Goal: Transaction & Acquisition: Purchase product/service

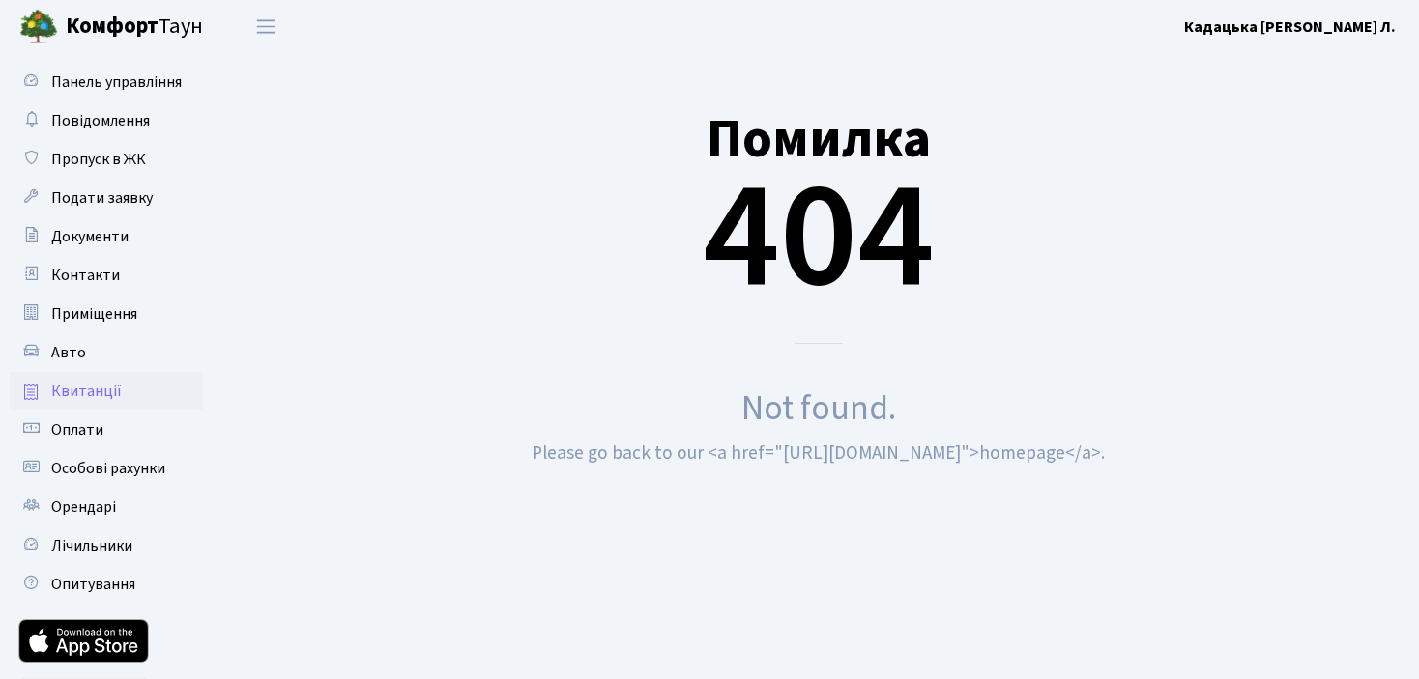
click at [96, 387] on span "Квитанції" at bounding box center [86, 391] width 71 height 21
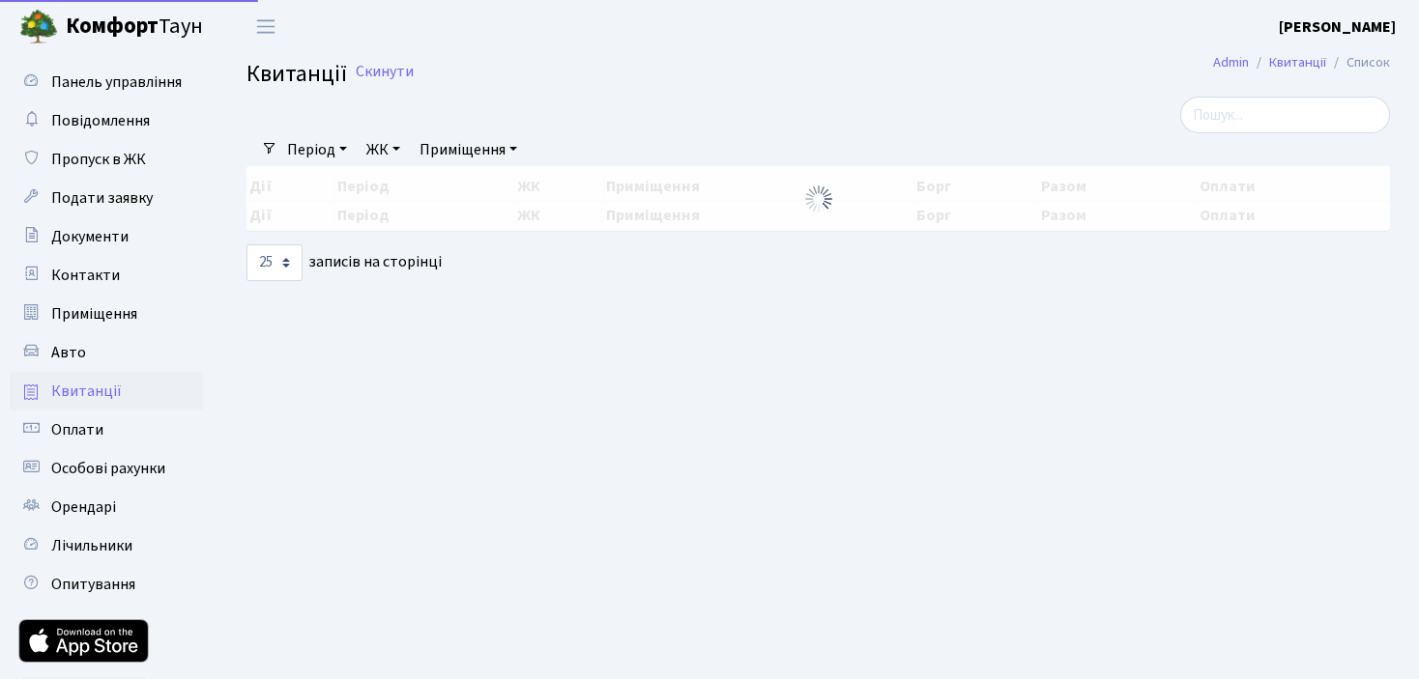
select select "25"
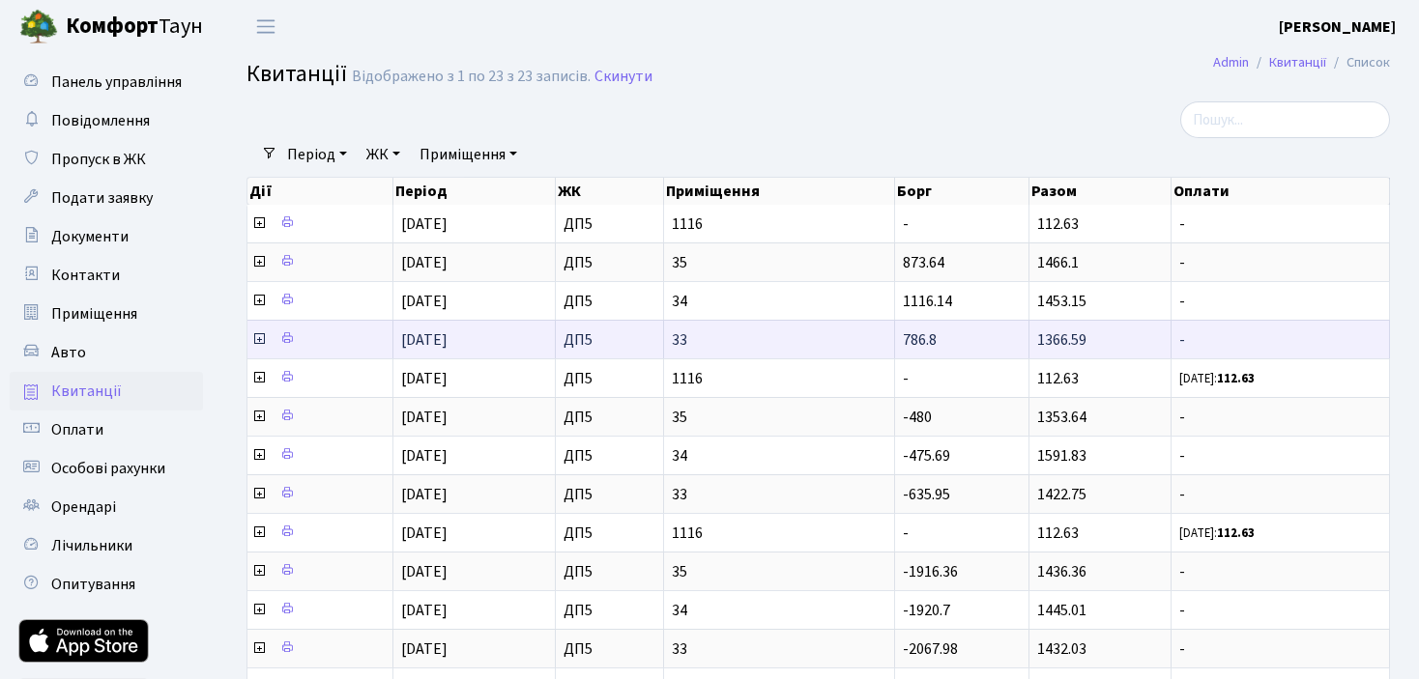
click at [257, 336] on icon at bounding box center [258, 338] width 15 height 15
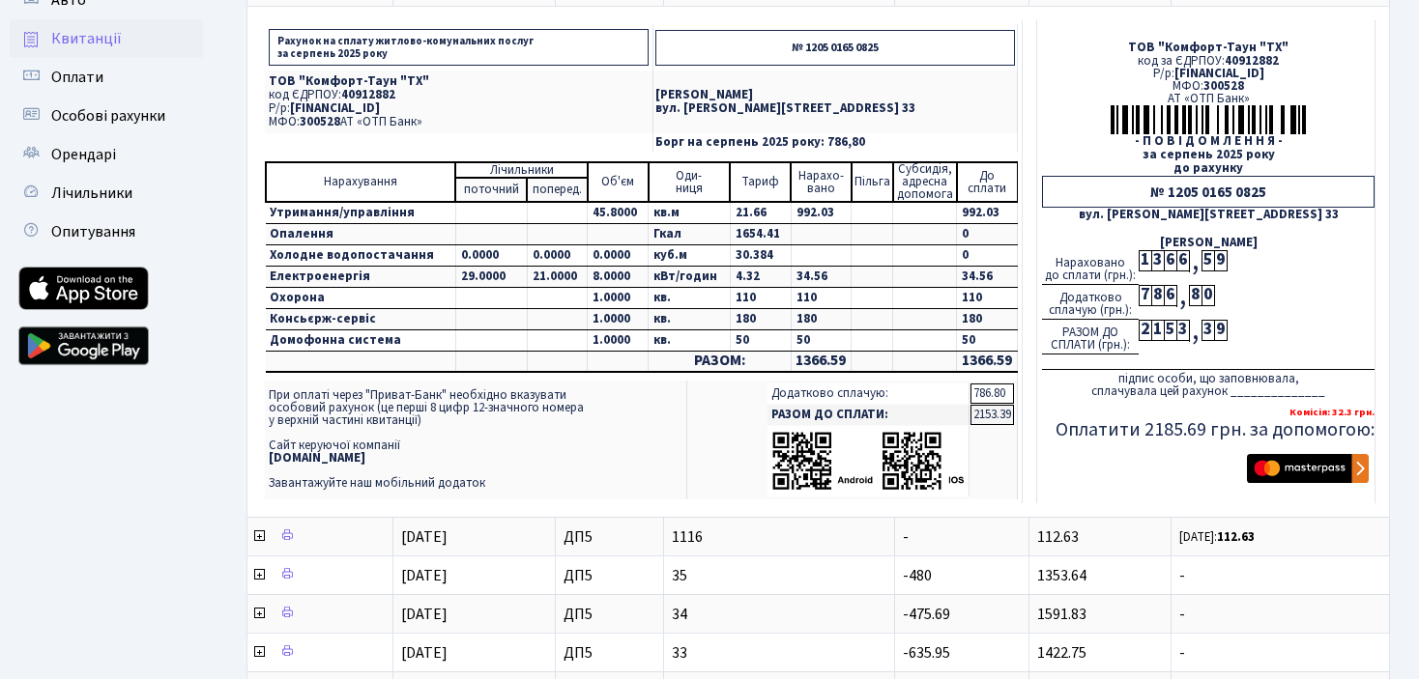
scroll to position [387, 0]
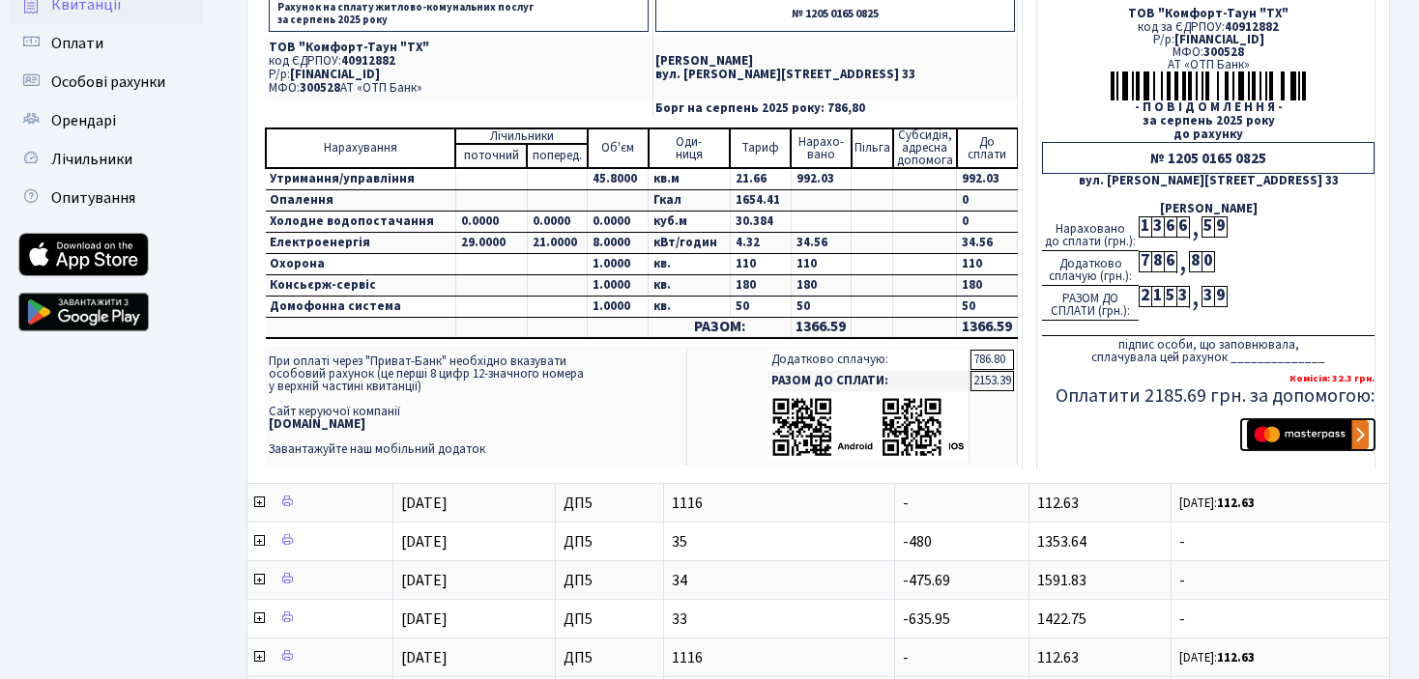
click at [1285, 433] on img "submit" at bounding box center [1308, 434] width 122 height 29
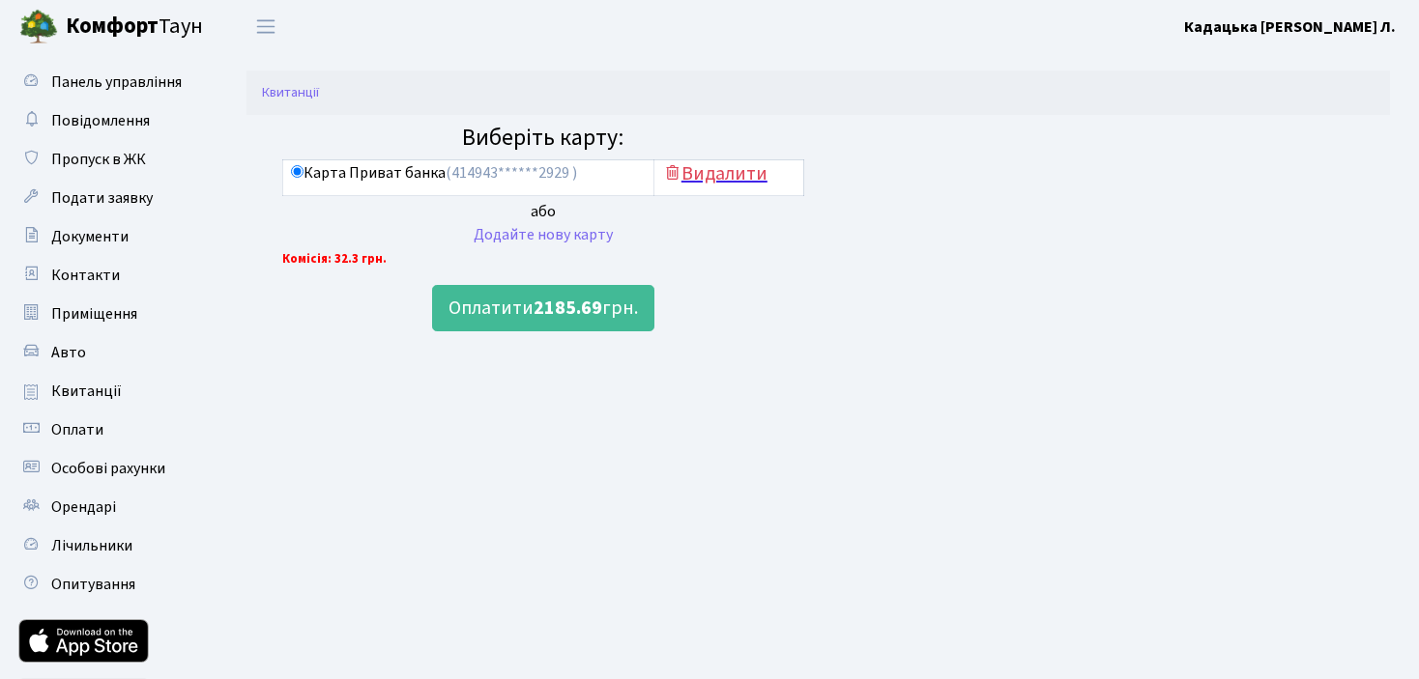
click at [737, 174] on h5 "Видалити" at bounding box center [728, 173] width 133 height 23
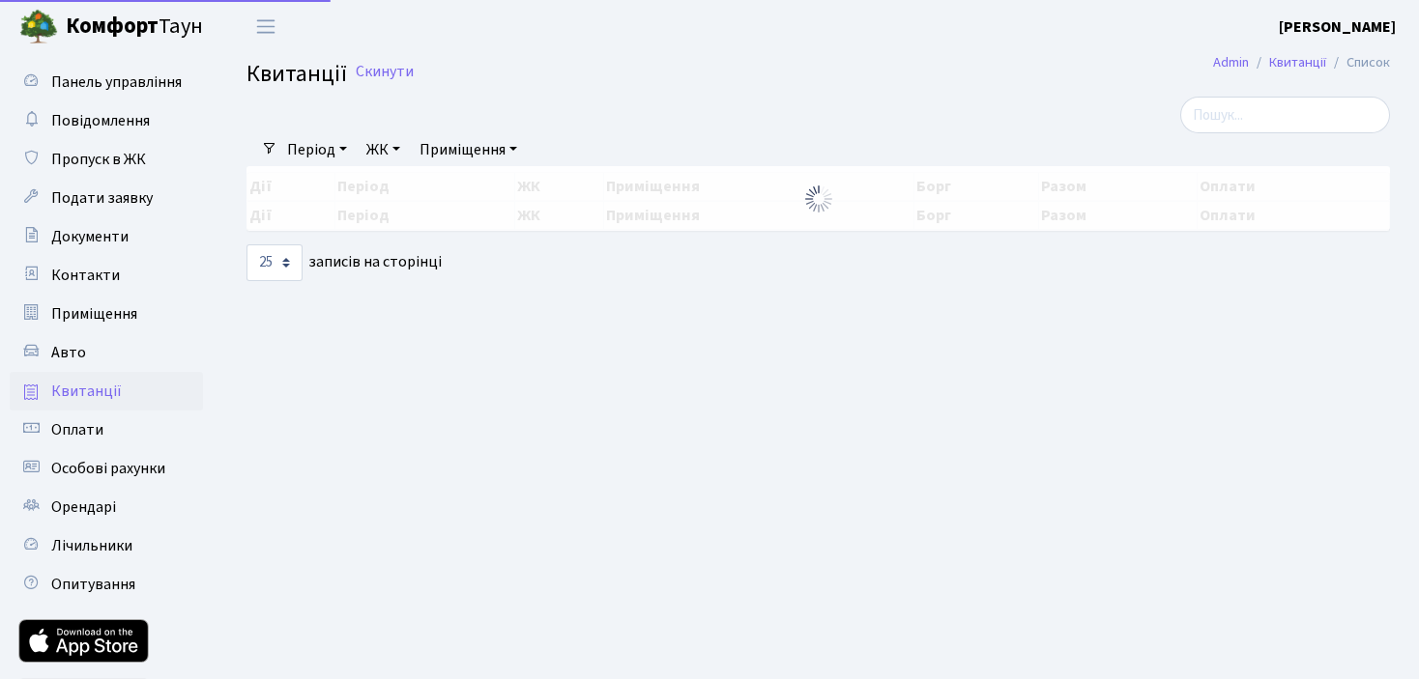
select select "25"
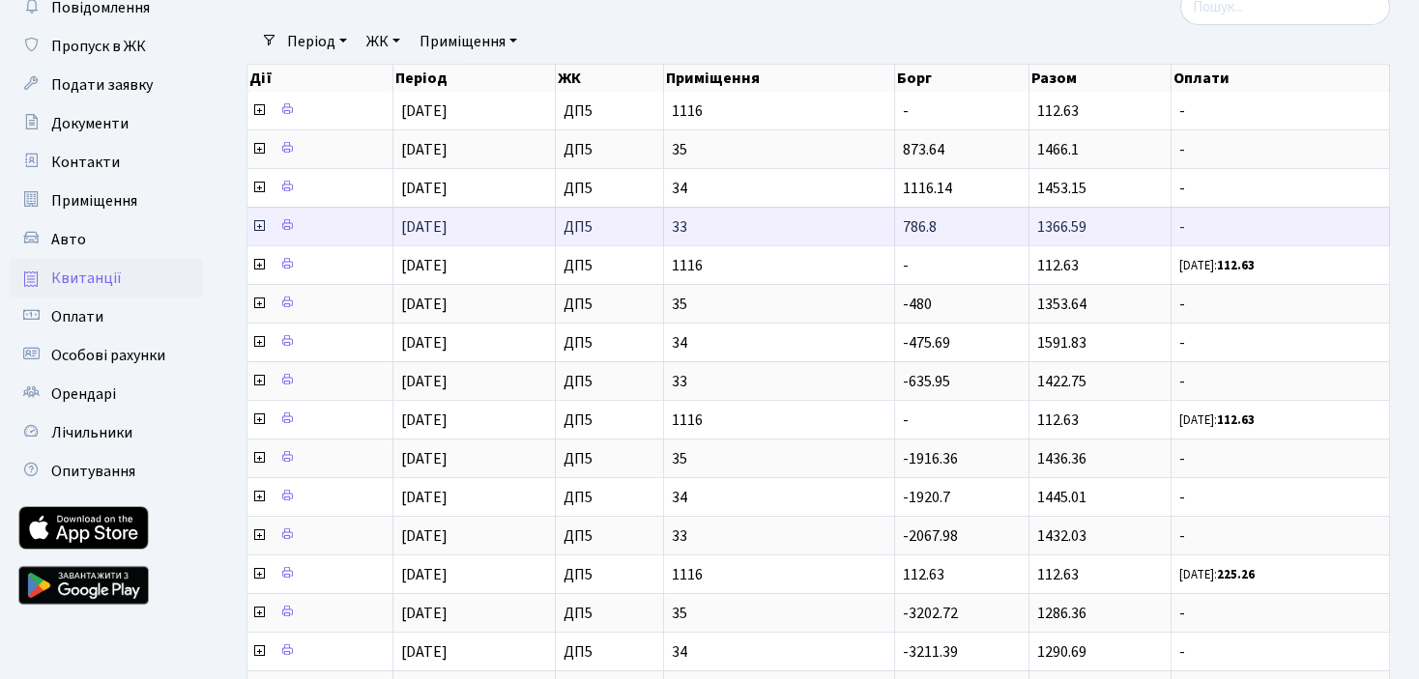
click at [258, 223] on icon at bounding box center [258, 225] width 15 height 15
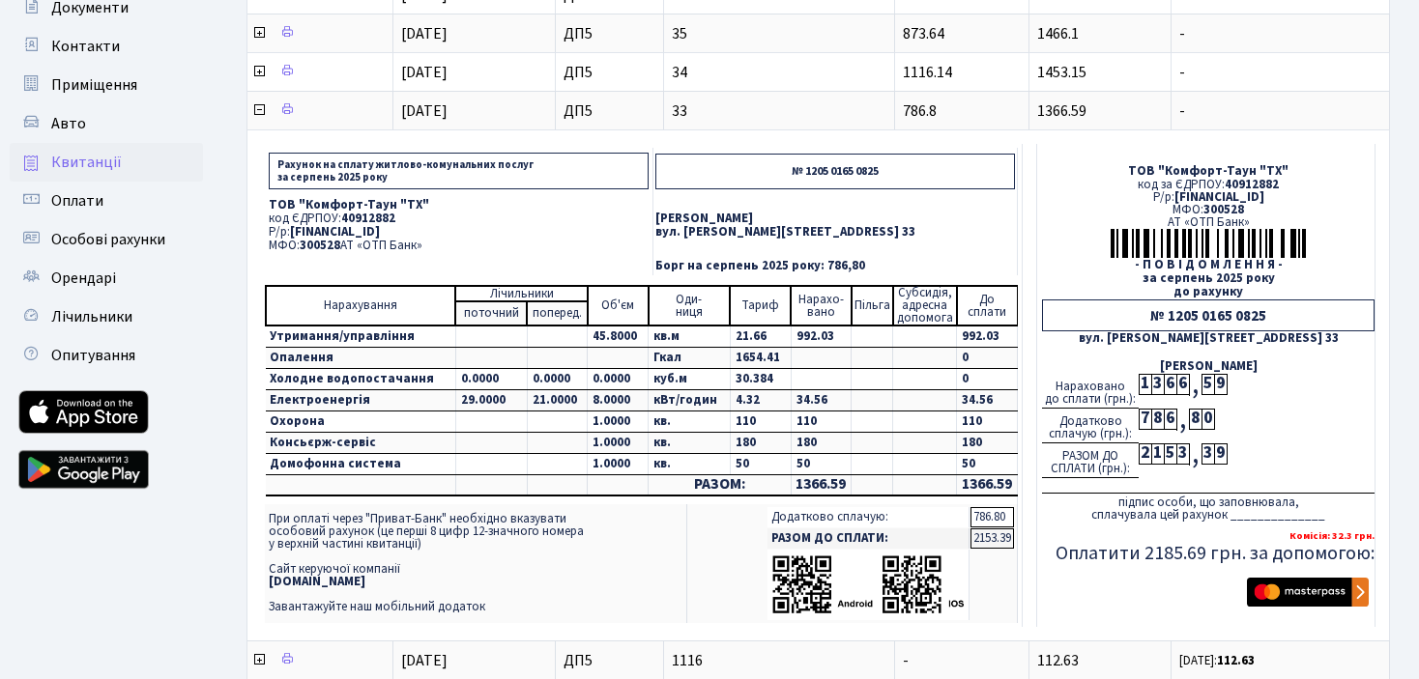
scroll to position [326, 0]
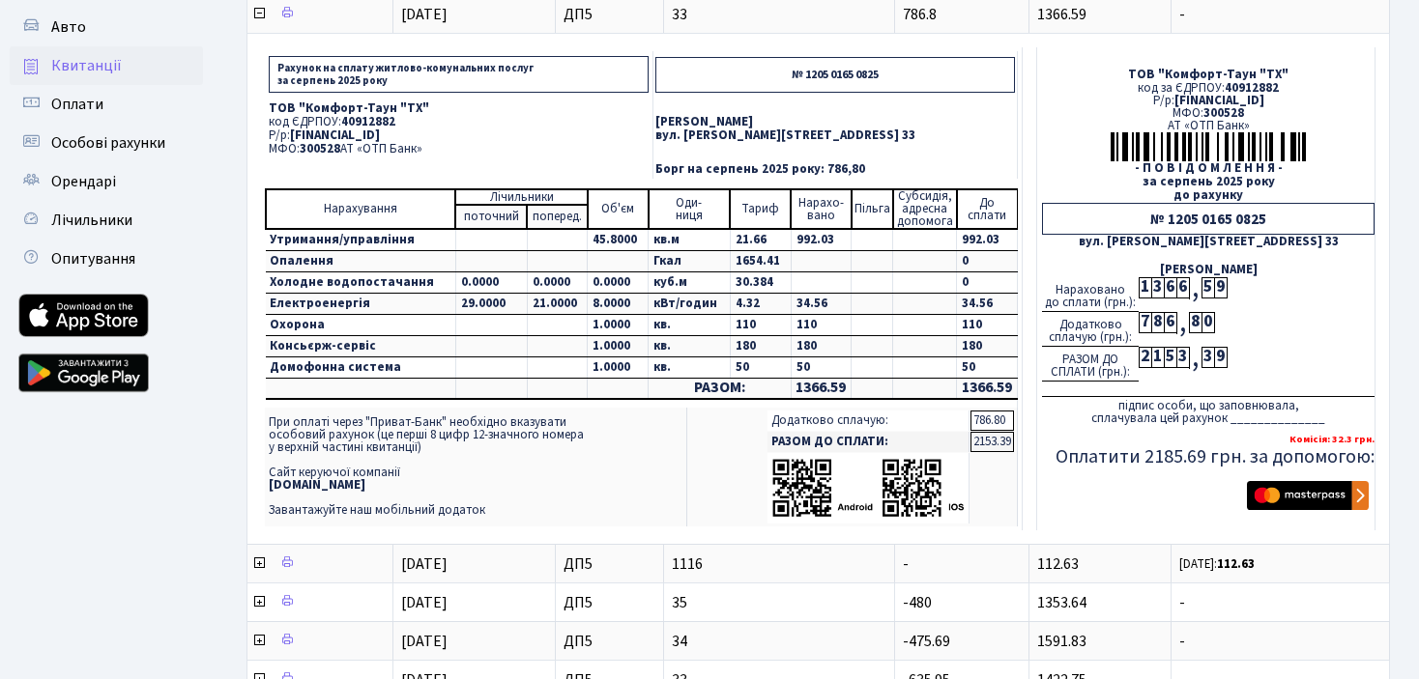
drag, startPoint x: 499, startPoint y: 126, endPoint x: 293, endPoint y: 131, distance: 205.9
click at [293, 131] on p "Р/р: UA213005280000026002000026448" at bounding box center [459, 135] width 380 height 13
copy span "UA213005280000026002000026448"
click at [965, 111] on td "Кадацька Валерія Леонідівна вул. Некрасова, 6, кв. 33" at bounding box center [834, 129] width 364 height 63
click at [924, 129] on p "вул. Некрасова, 6, кв. 33" at bounding box center [834, 135] width 359 height 13
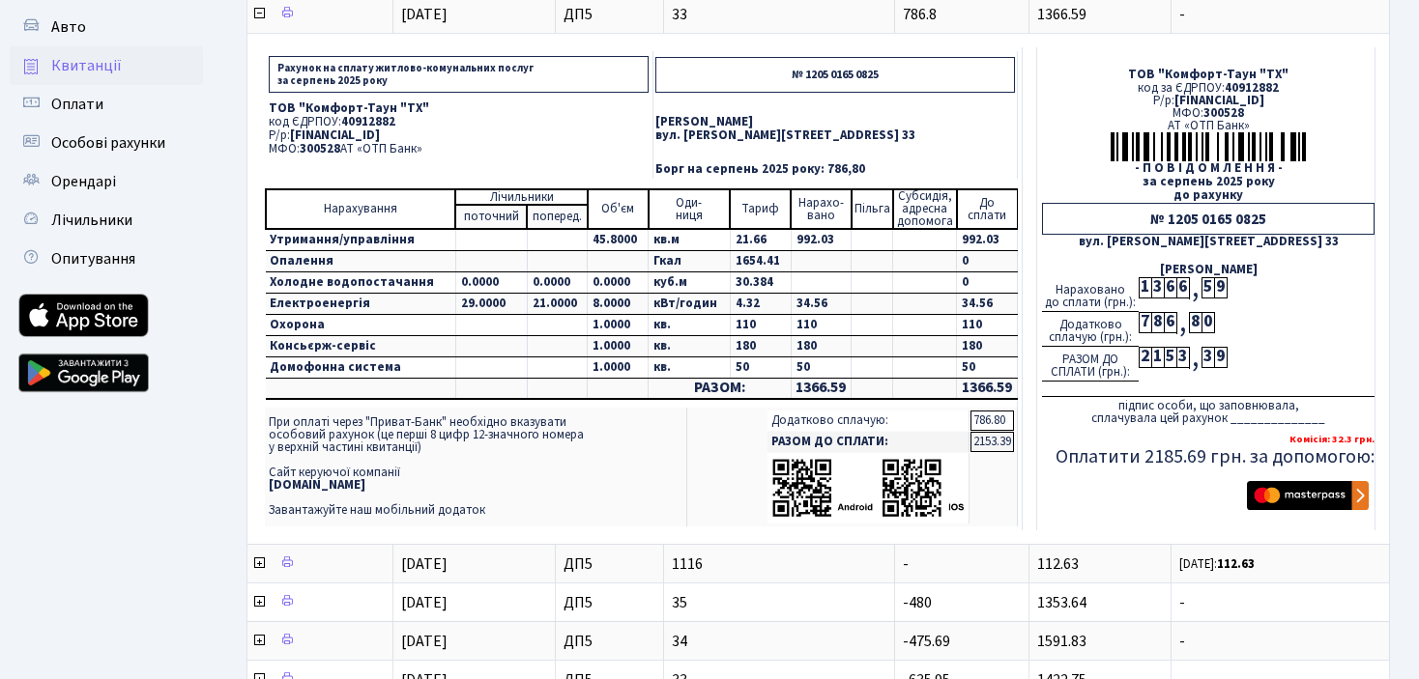
click at [922, 116] on p "Кадацька Валерія Леонідівна" at bounding box center [834, 122] width 359 height 13
drag, startPoint x: 921, startPoint y: 66, endPoint x: 829, endPoint y: 67, distance: 91.8
click at [829, 67] on p "№ 1205 0165 0825" at bounding box center [834, 75] width 359 height 36
click at [868, 81] on p "№ 1205 0165 0825" at bounding box center [834, 75] width 359 height 36
drag, startPoint x: 875, startPoint y: 72, endPoint x: 825, endPoint y: 70, distance: 50.3
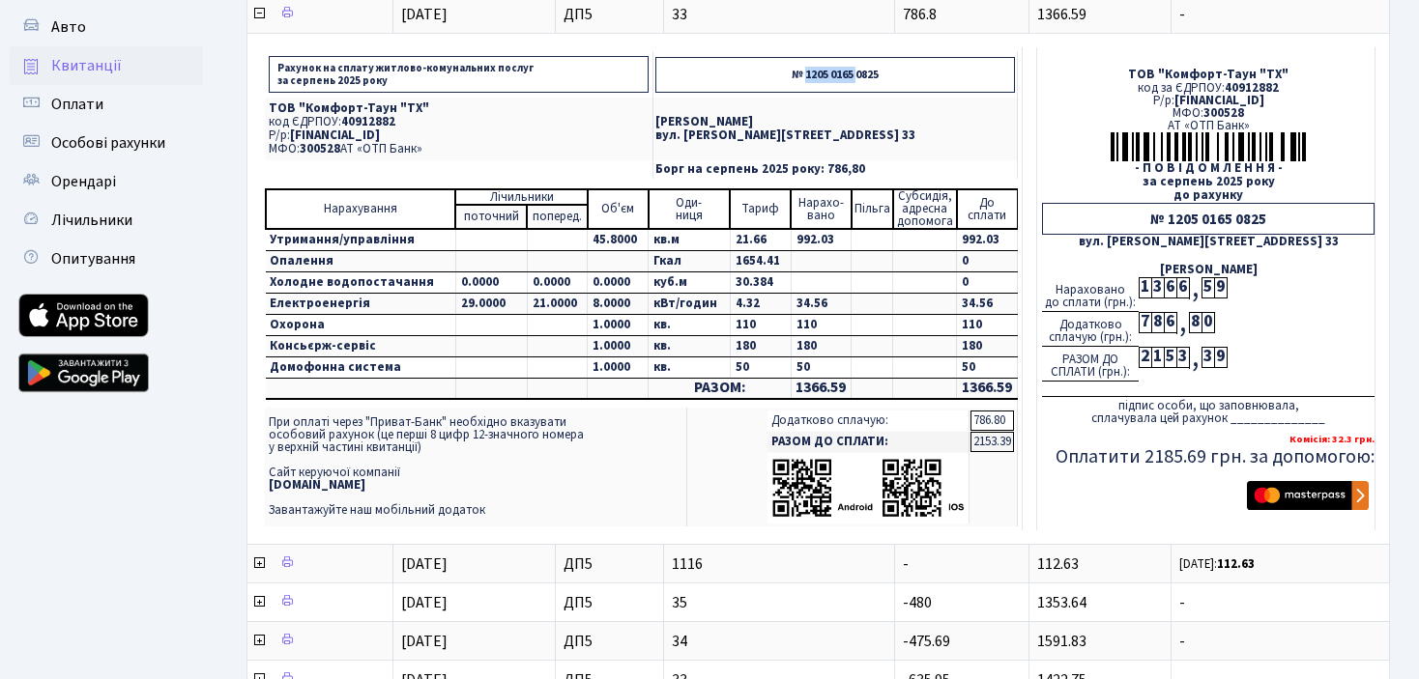
click at [825, 70] on p "№ 1205 0165 0825" at bounding box center [834, 75] width 359 height 36
click at [942, 139] on td "Кадацька Валерія Леонідівна вул. Некрасова, 6, кв. 33" at bounding box center [834, 129] width 364 height 63
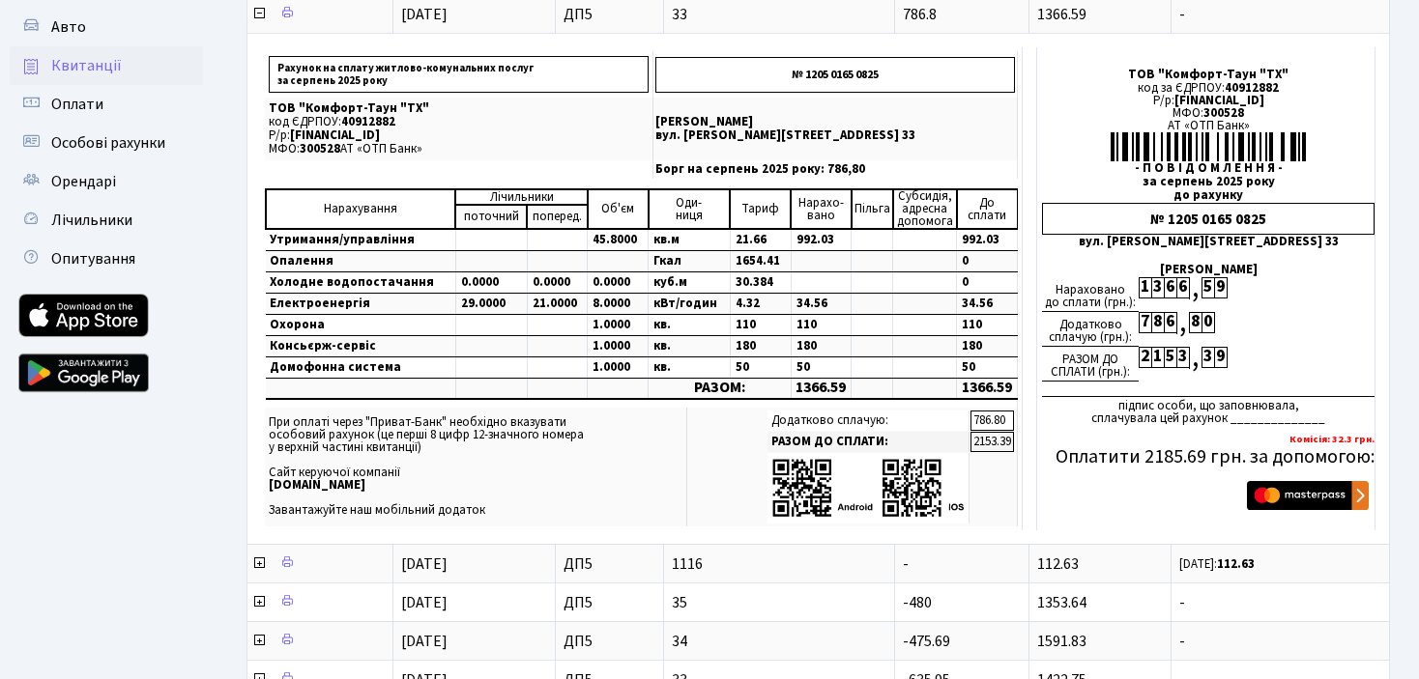
click at [150, 487] on ul "Панель управління Повідомлення Пропуск в ЖК Подати заявку Документи Контакти Пр…" at bounding box center [106, 544] width 193 height 1615
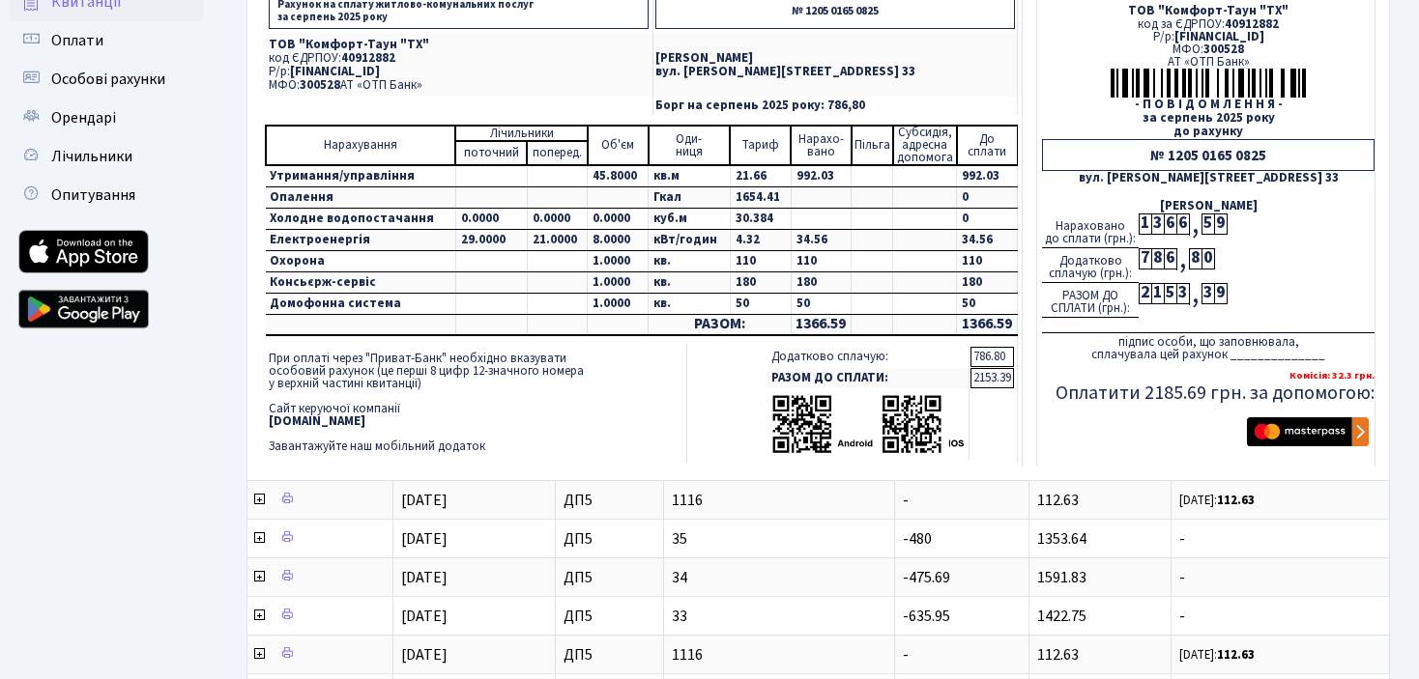
scroll to position [422, 0]
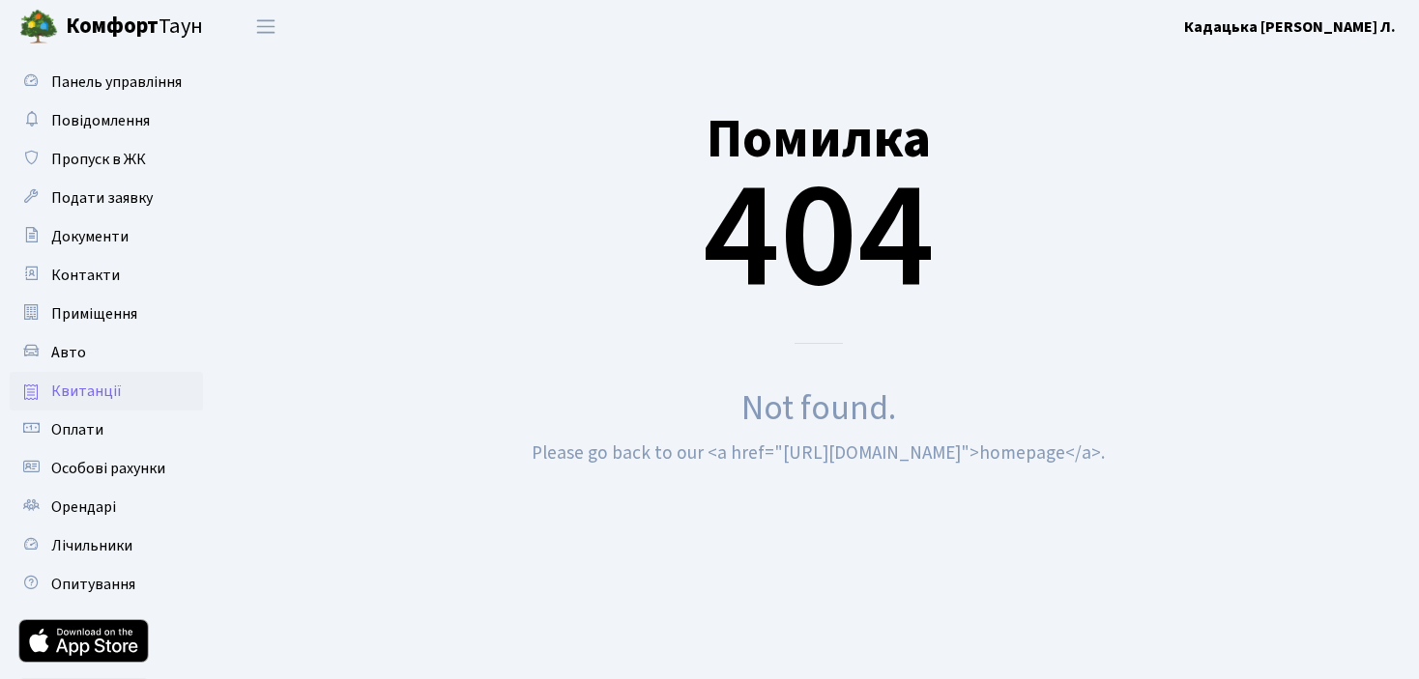
click at [80, 389] on span "Квитанції" at bounding box center [86, 391] width 71 height 21
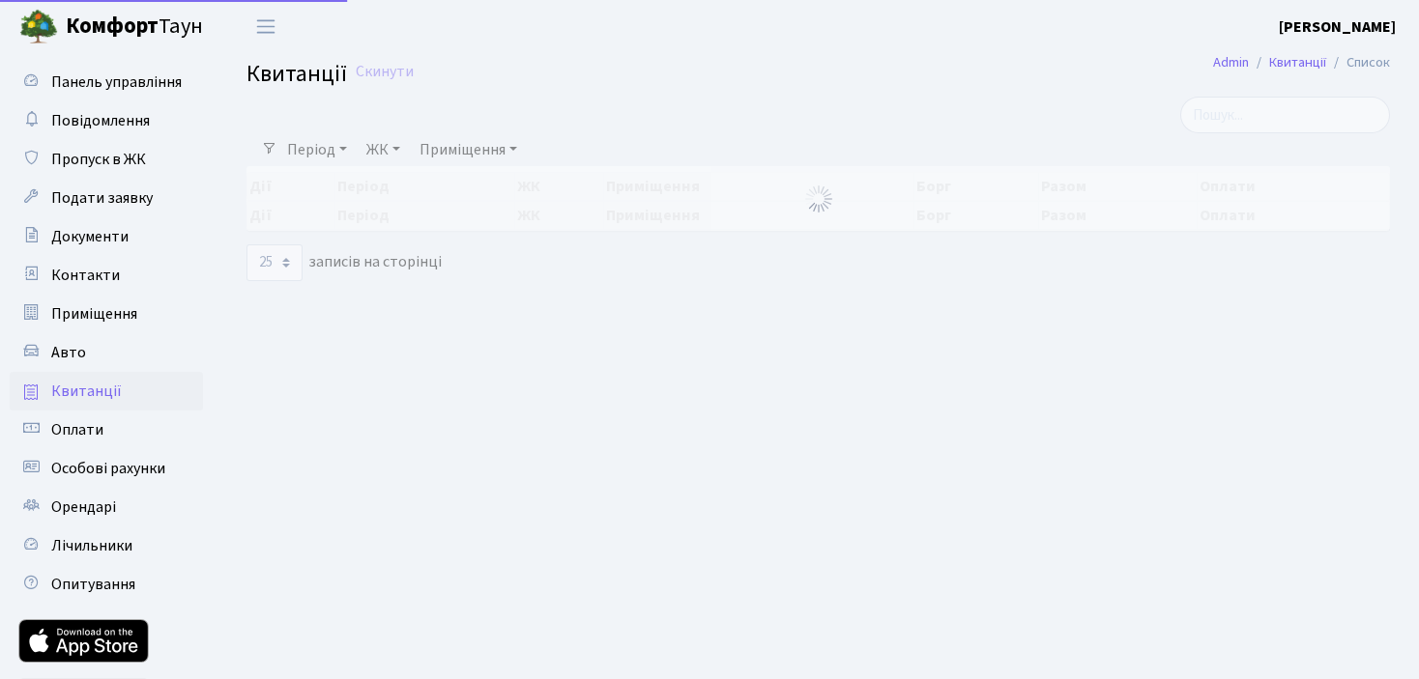
select select "25"
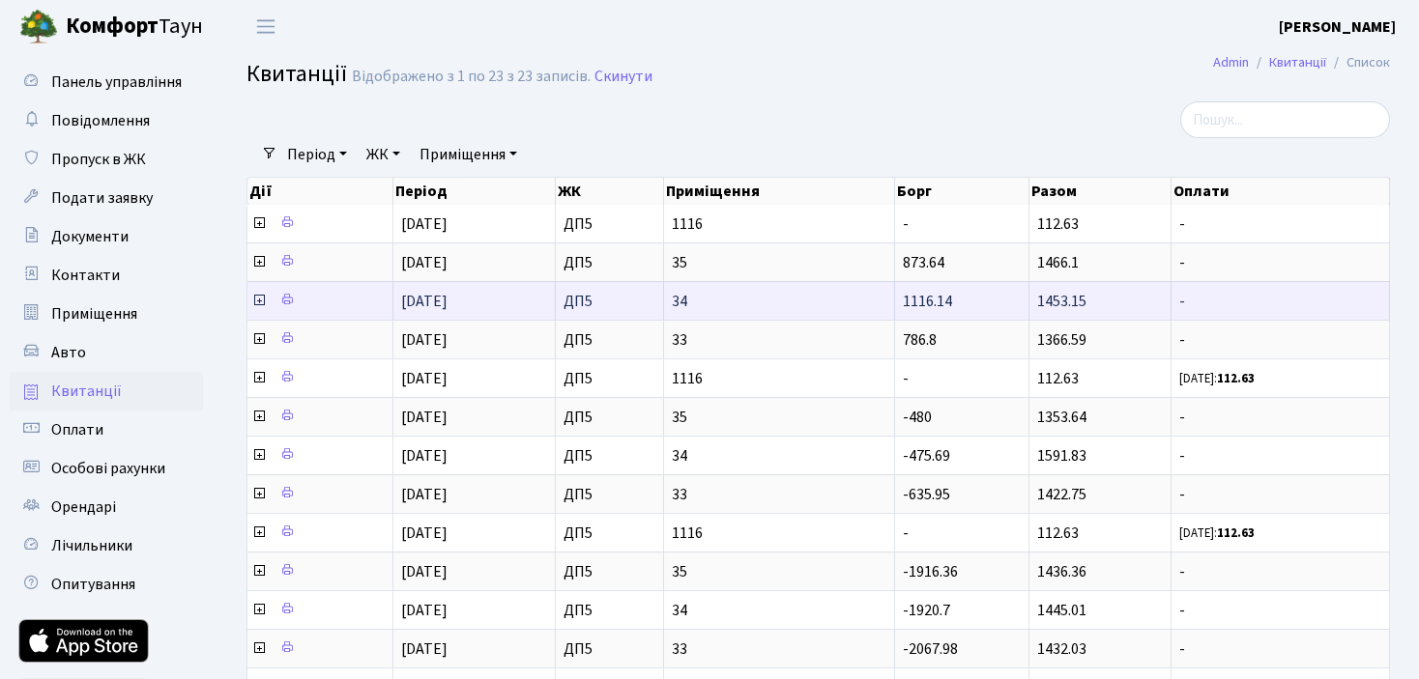
click at [258, 299] on icon at bounding box center [258, 300] width 15 height 15
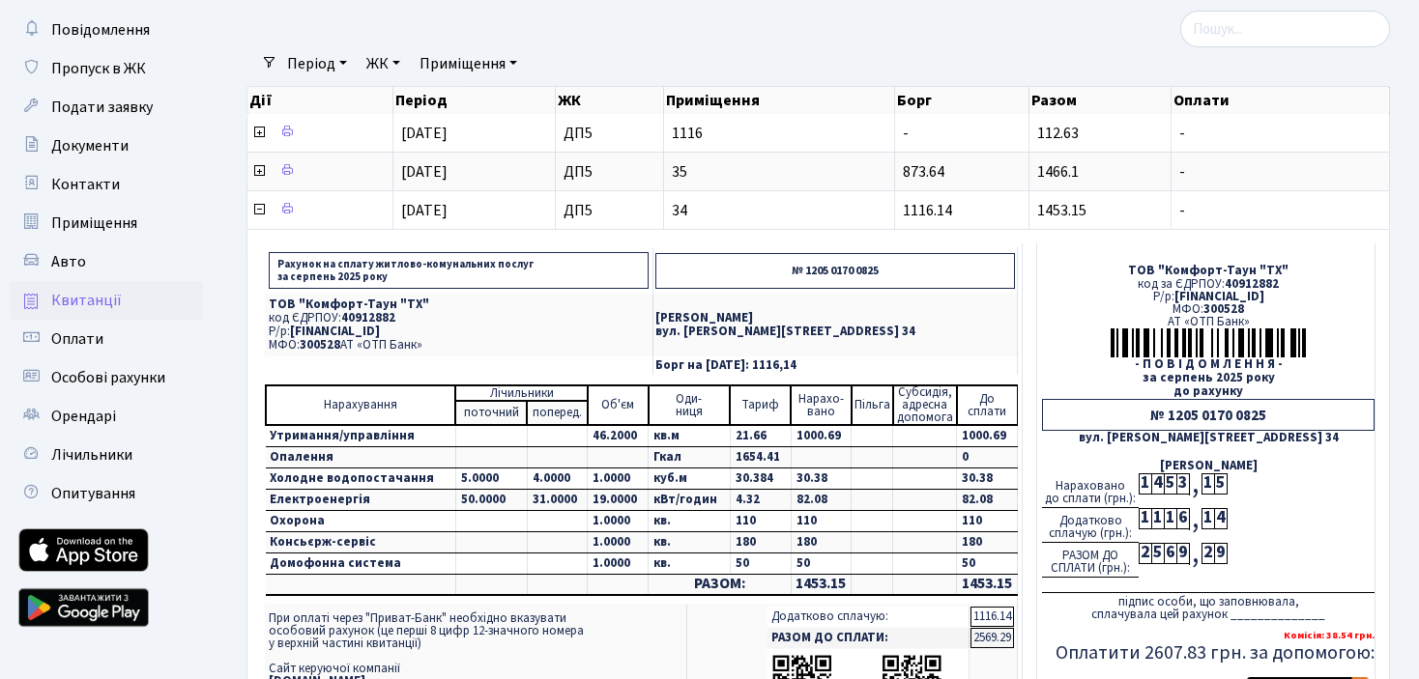
scroll to position [193, 0]
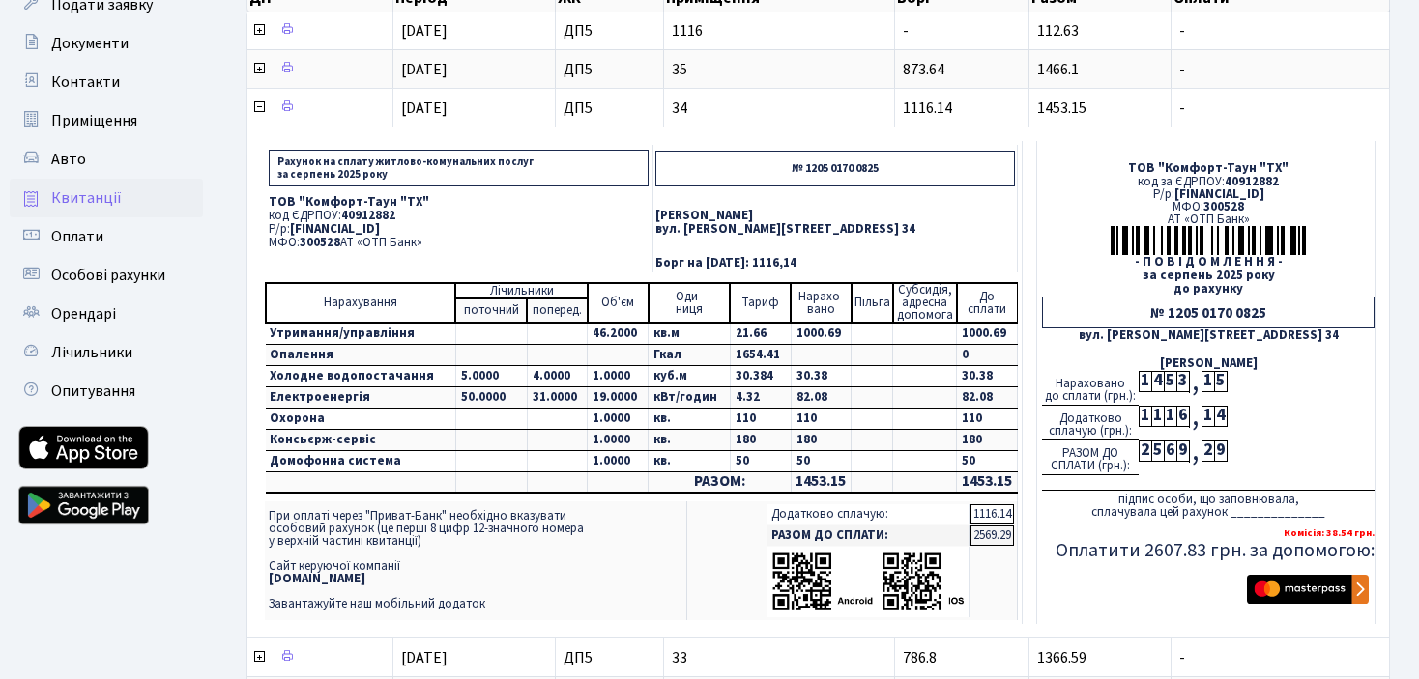
drag, startPoint x: 502, startPoint y: 228, endPoint x: 292, endPoint y: 225, distance: 209.7
click at [292, 225] on p "Р/р: UA213005280000026002000026448" at bounding box center [459, 229] width 380 height 13
copy span "UA213005280000026002000026448"
click at [541, 210] on p "код ЄДРПОУ: 40912882" at bounding box center [459, 216] width 380 height 13
drag, startPoint x: 852, startPoint y: 224, endPoint x: 690, endPoint y: 226, distance: 162.4
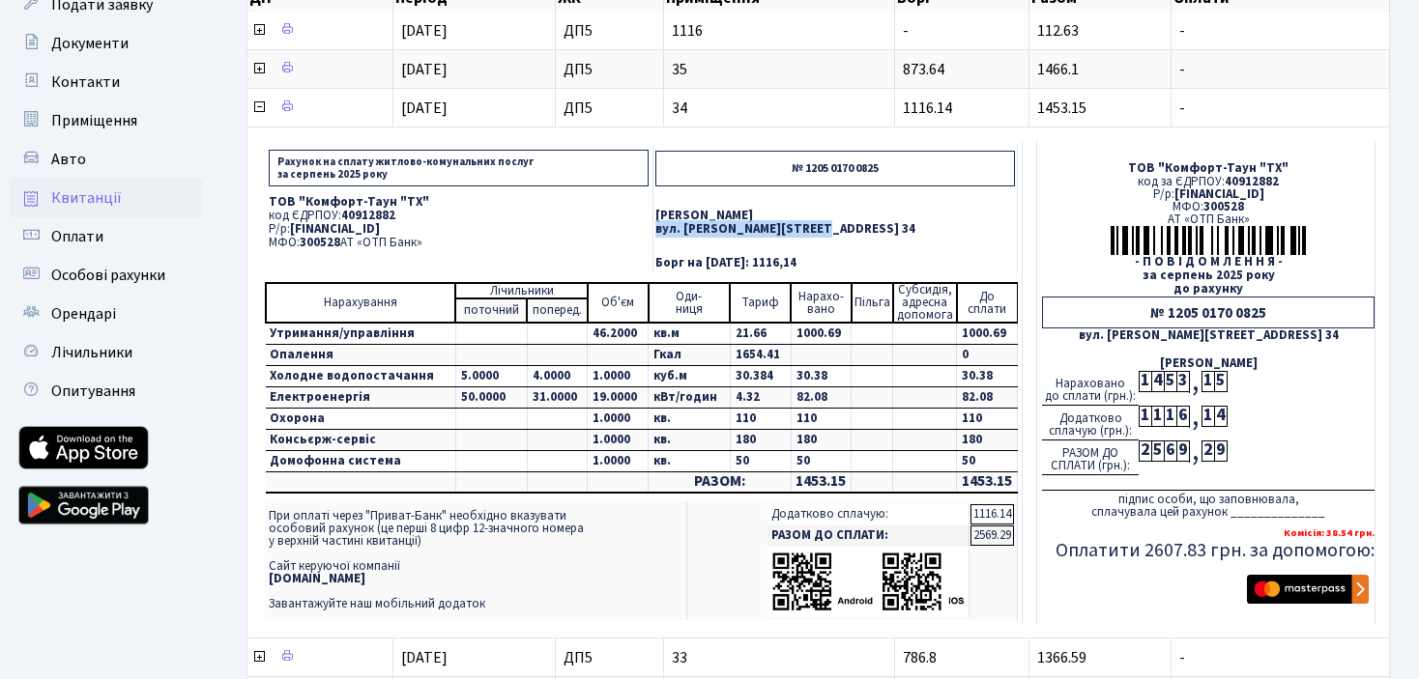
click at [690, 226] on p "вул. Некрасова, 6, кв. 34" at bounding box center [834, 229] width 359 height 13
copy p "вул. Некрасова, 6, кв. 34"
click at [958, 213] on p "Кадацька Валерія Леонідівна" at bounding box center [834, 216] width 359 height 13
drag, startPoint x: 508, startPoint y: 225, endPoint x: 292, endPoint y: 226, distance: 216.5
click at [292, 226] on p "Р/р: UA213005280000026002000026448" at bounding box center [459, 229] width 380 height 13
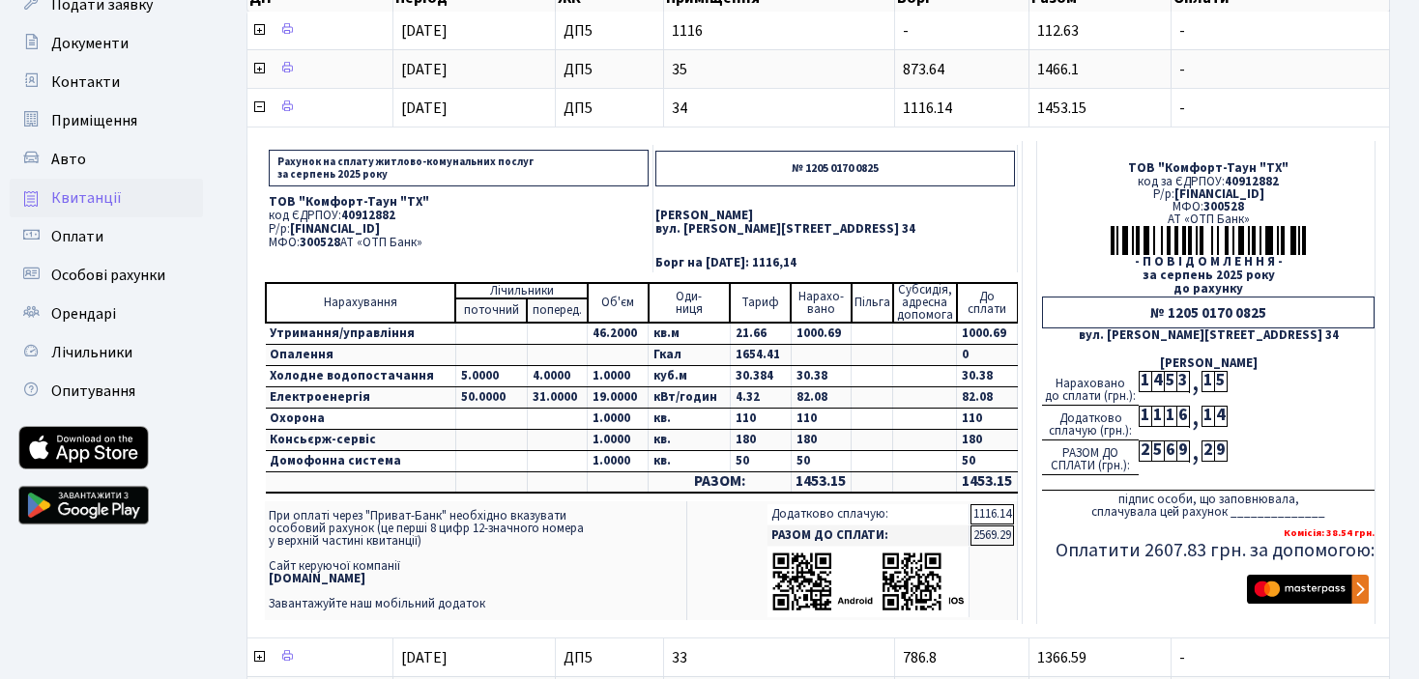
copy span "UA213005280000026002000026448"
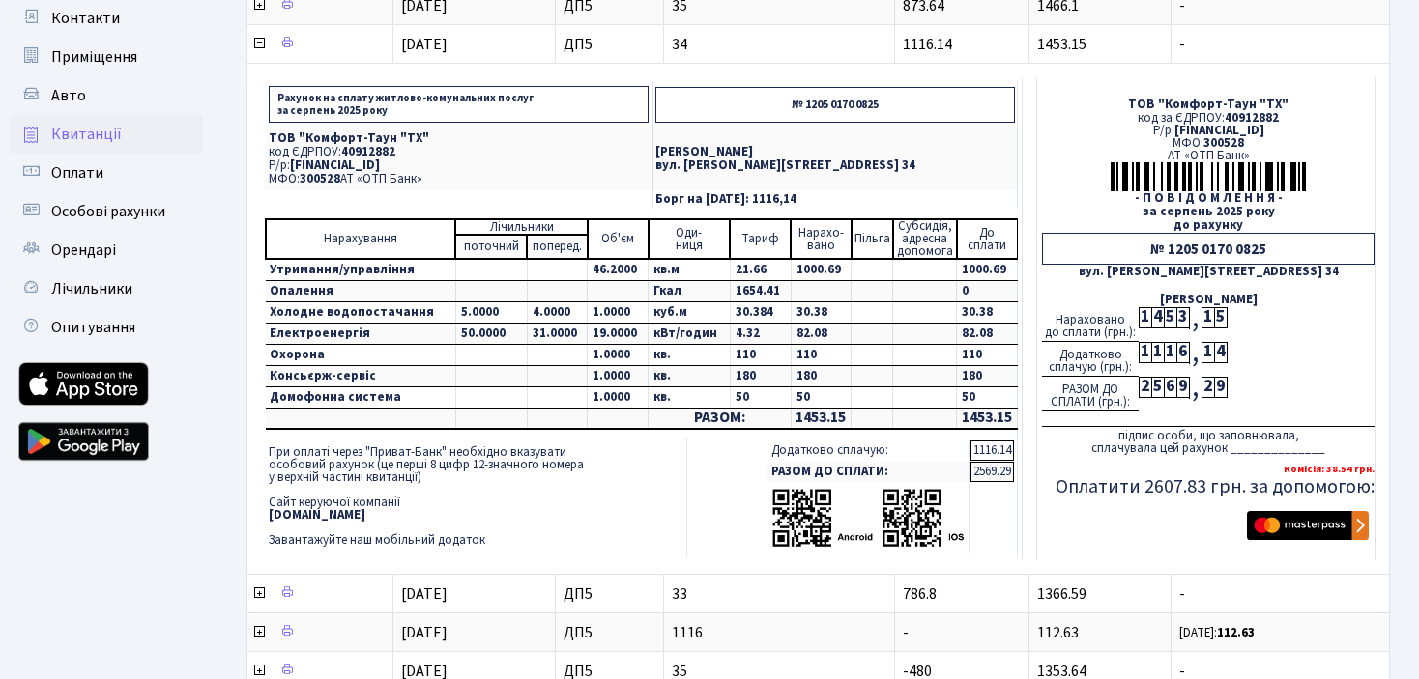
scroll to position [387, 0]
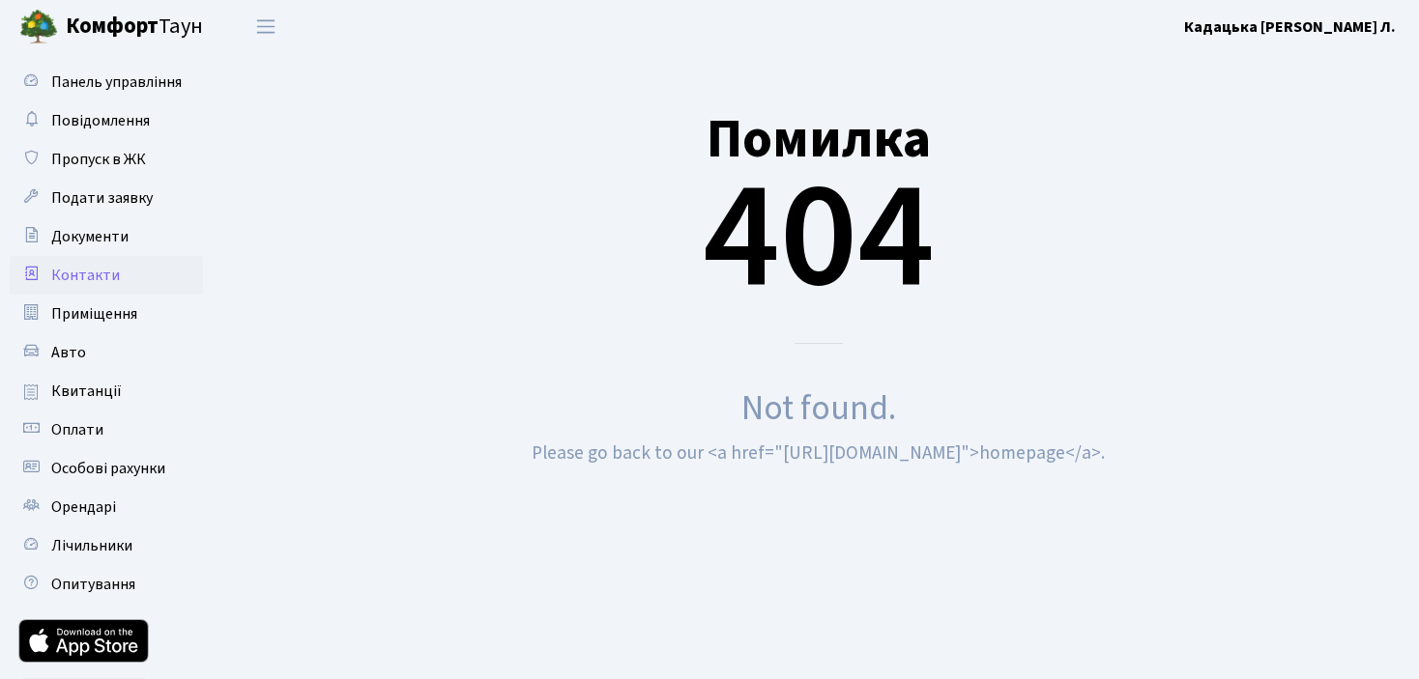
click at [120, 272] on link "Контакти" at bounding box center [106, 275] width 193 height 39
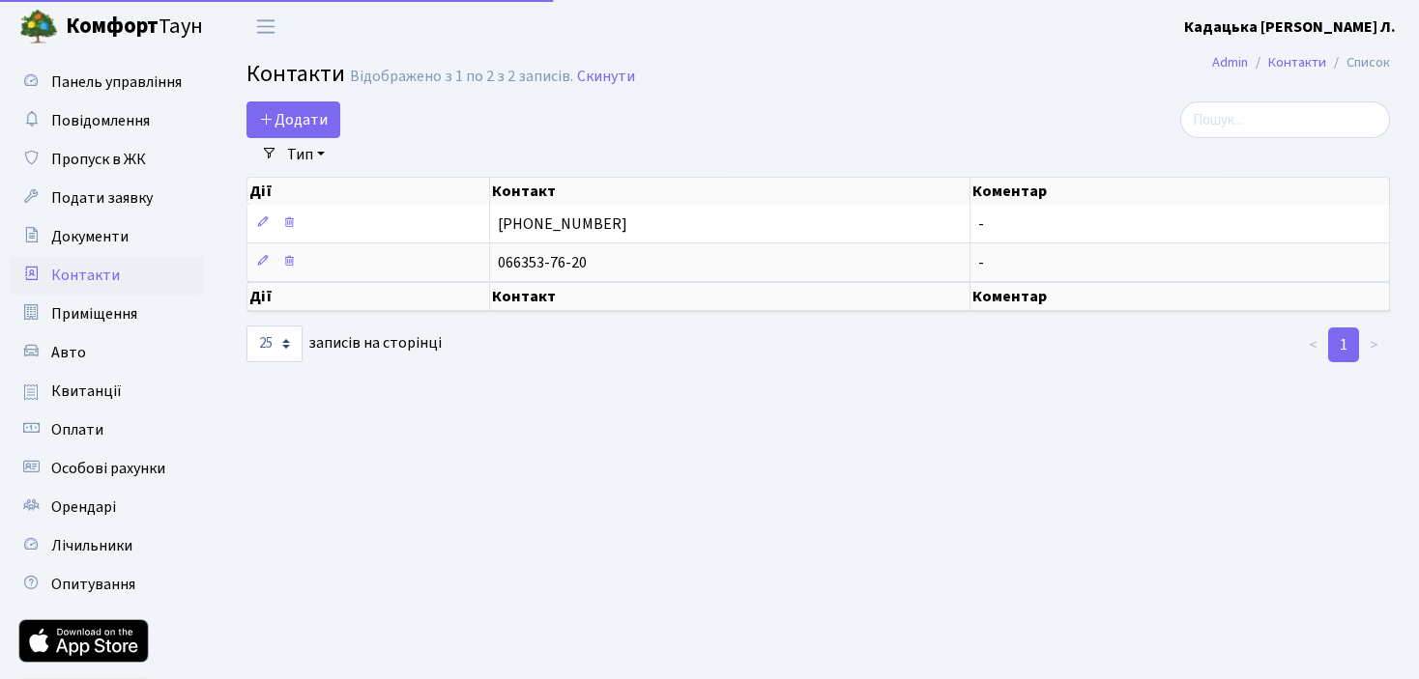
select select "25"
click at [91, 400] on span "Квитанції" at bounding box center [86, 391] width 71 height 21
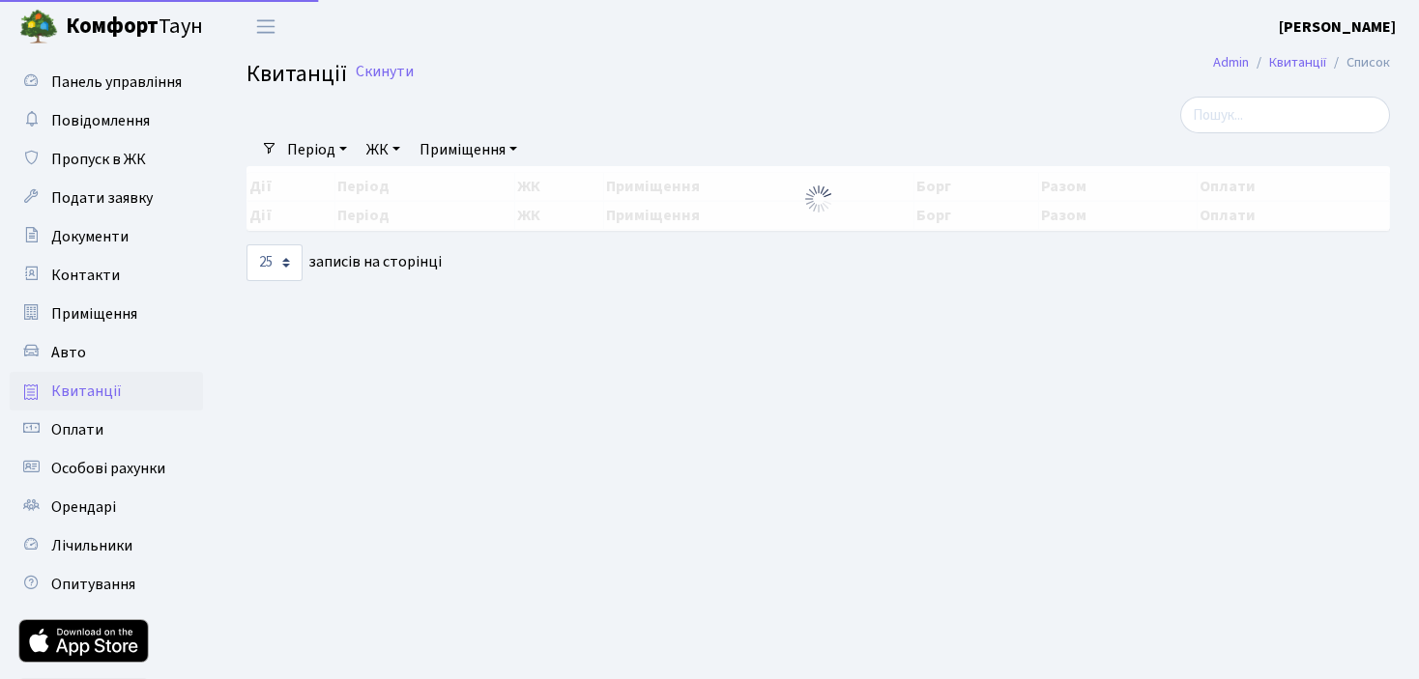
select select "25"
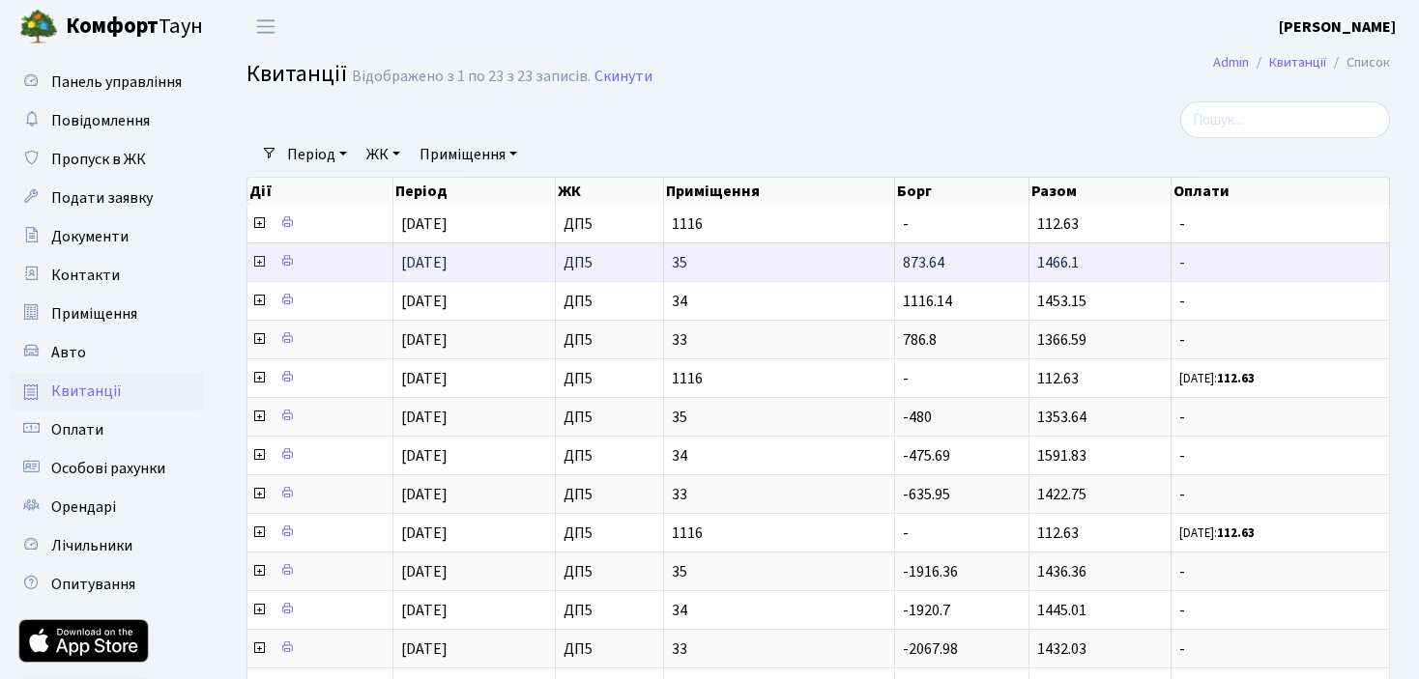
click at [262, 255] on icon at bounding box center [258, 261] width 15 height 15
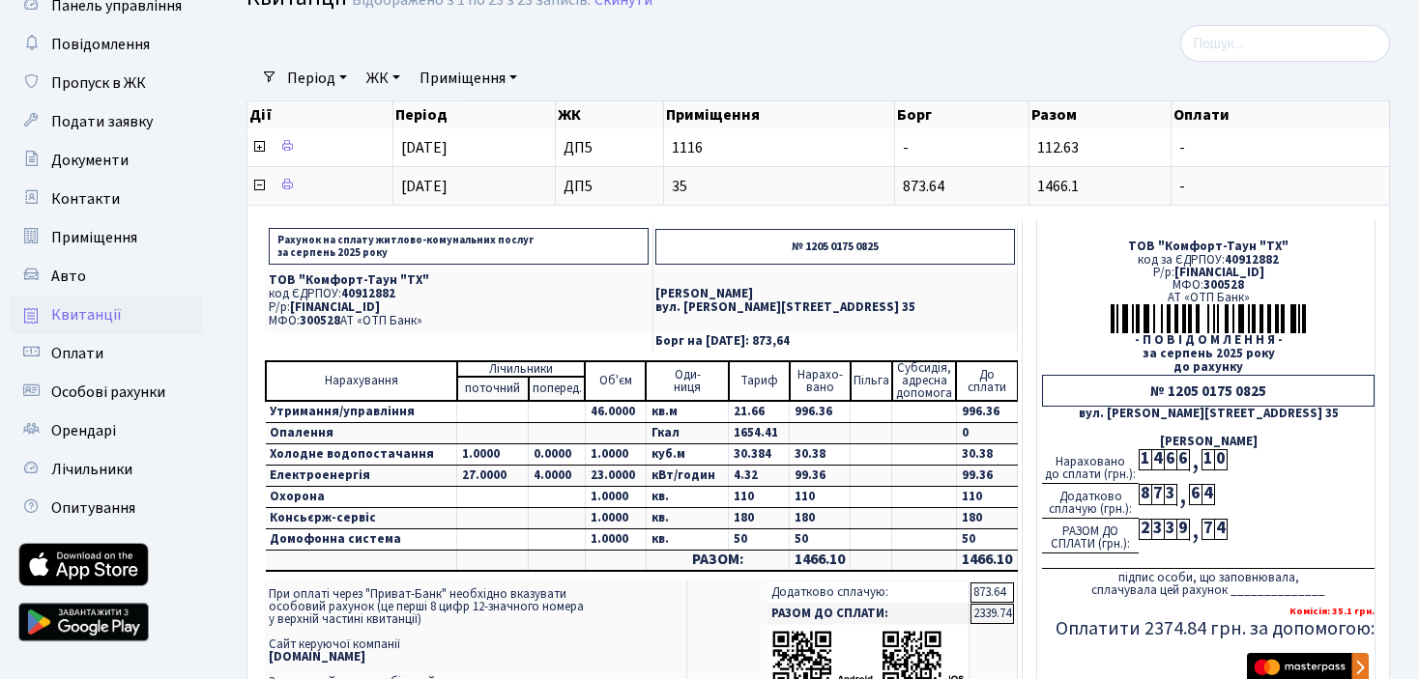
scroll to position [193, 0]
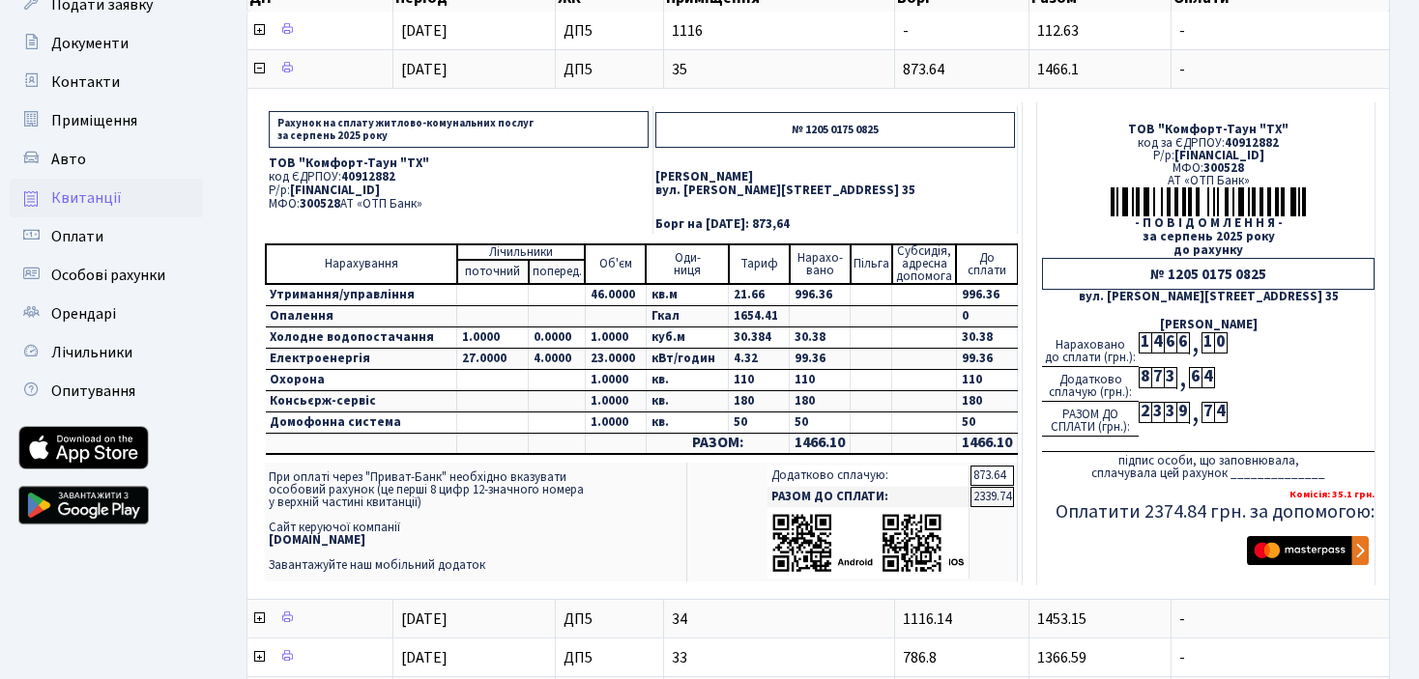
drag, startPoint x: 491, startPoint y: 194, endPoint x: 301, endPoint y: 177, distance: 191.2
click at [294, 185] on p "Р/р: [FINANCIAL_ID]" at bounding box center [459, 191] width 380 height 13
copy span "UA213005280000026002000026448"
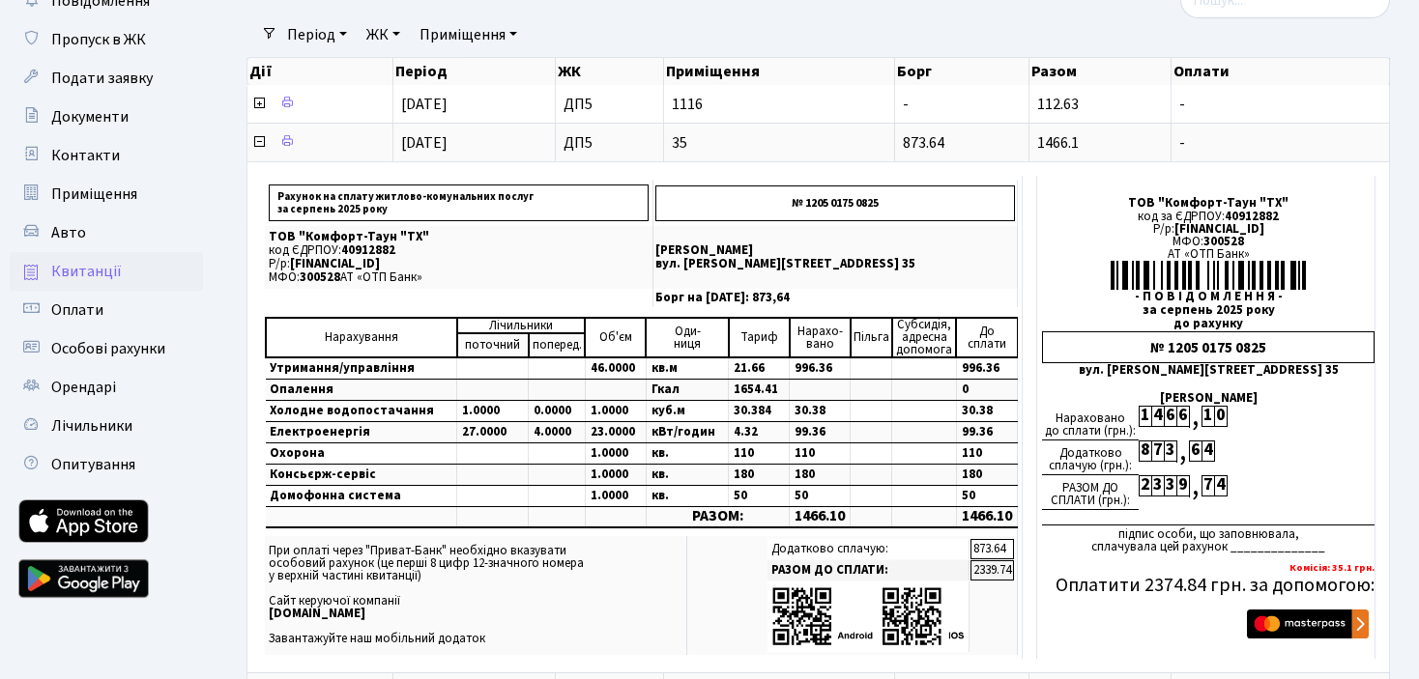
scroll to position [97, 0]
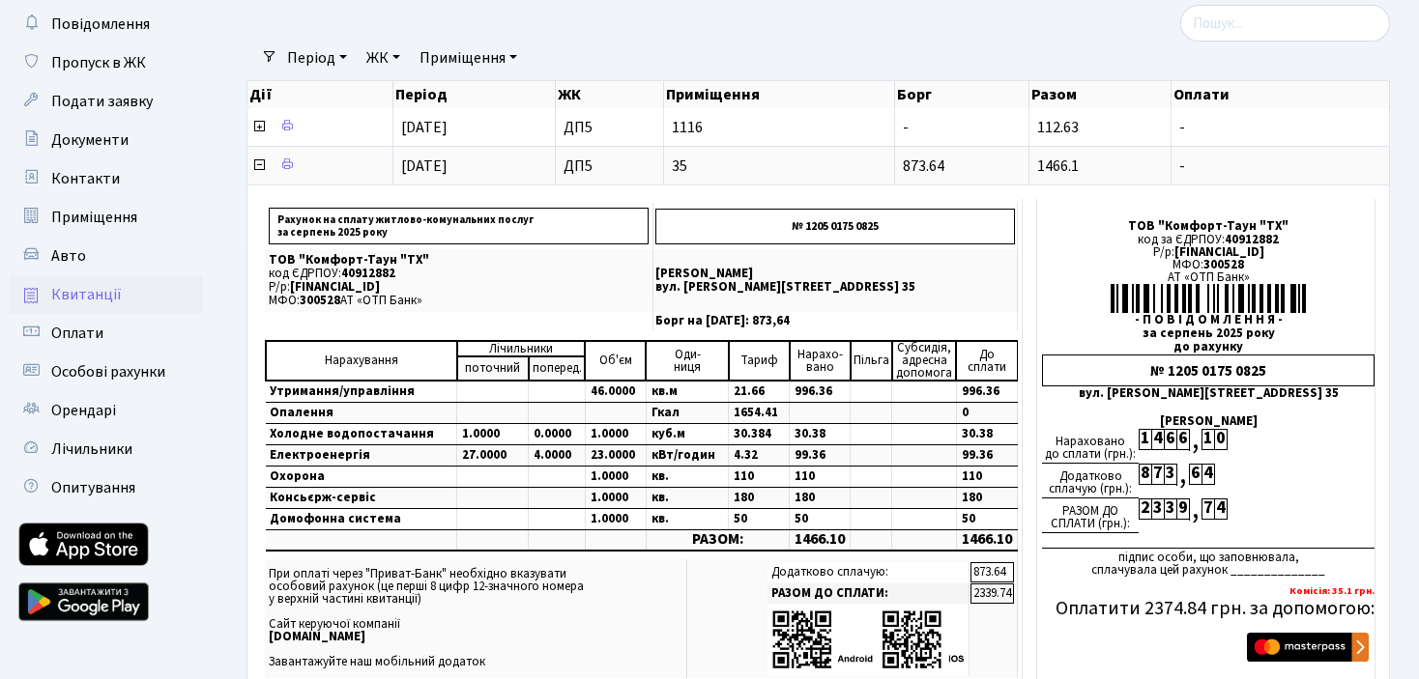
click at [100, 289] on span "Квитанції" at bounding box center [86, 294] width 71 height 21
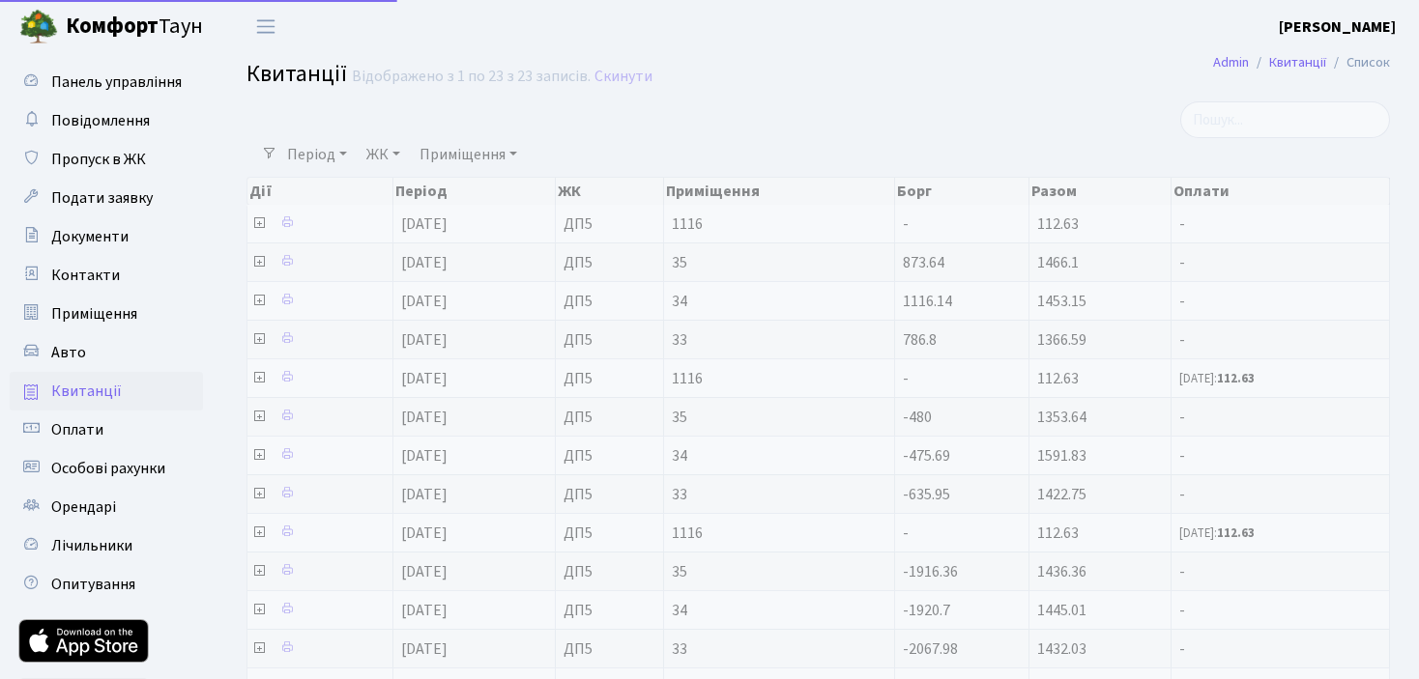
select select "25"
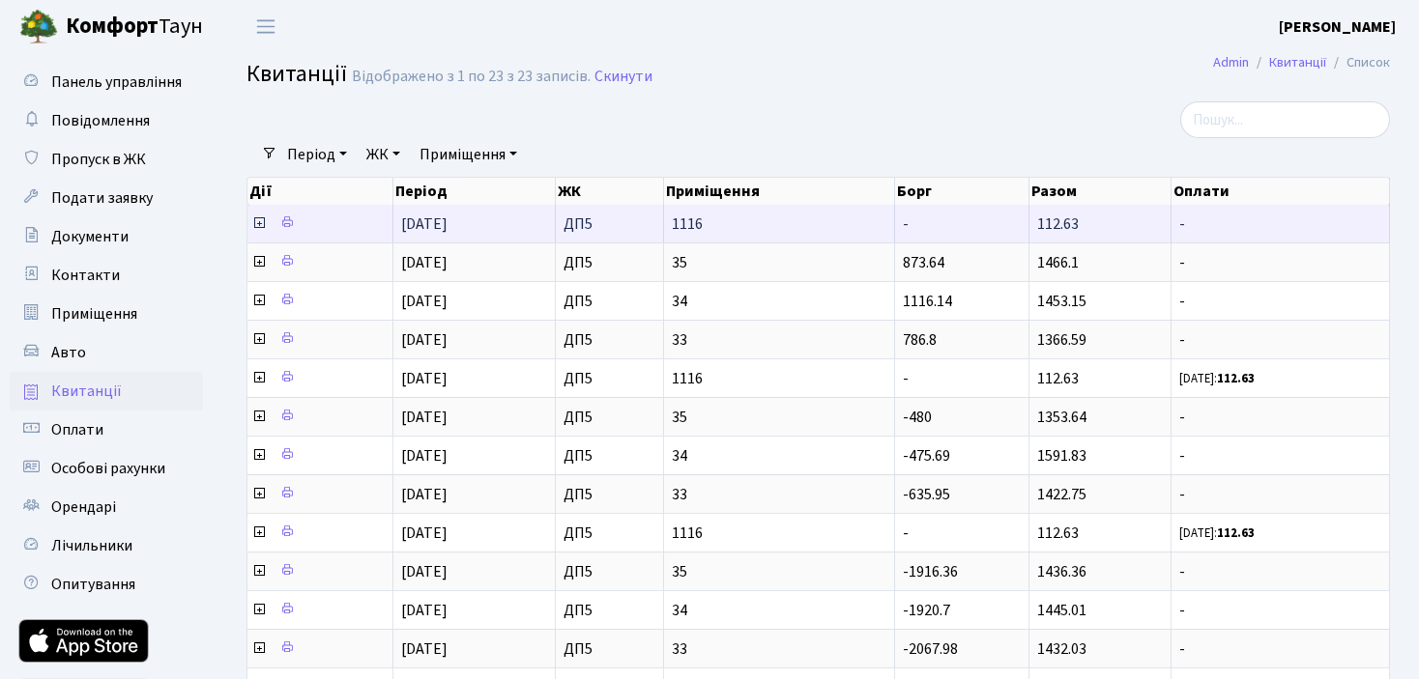
click at [254, 217] on icon at bounding box center [258, 222] width 15 height 15
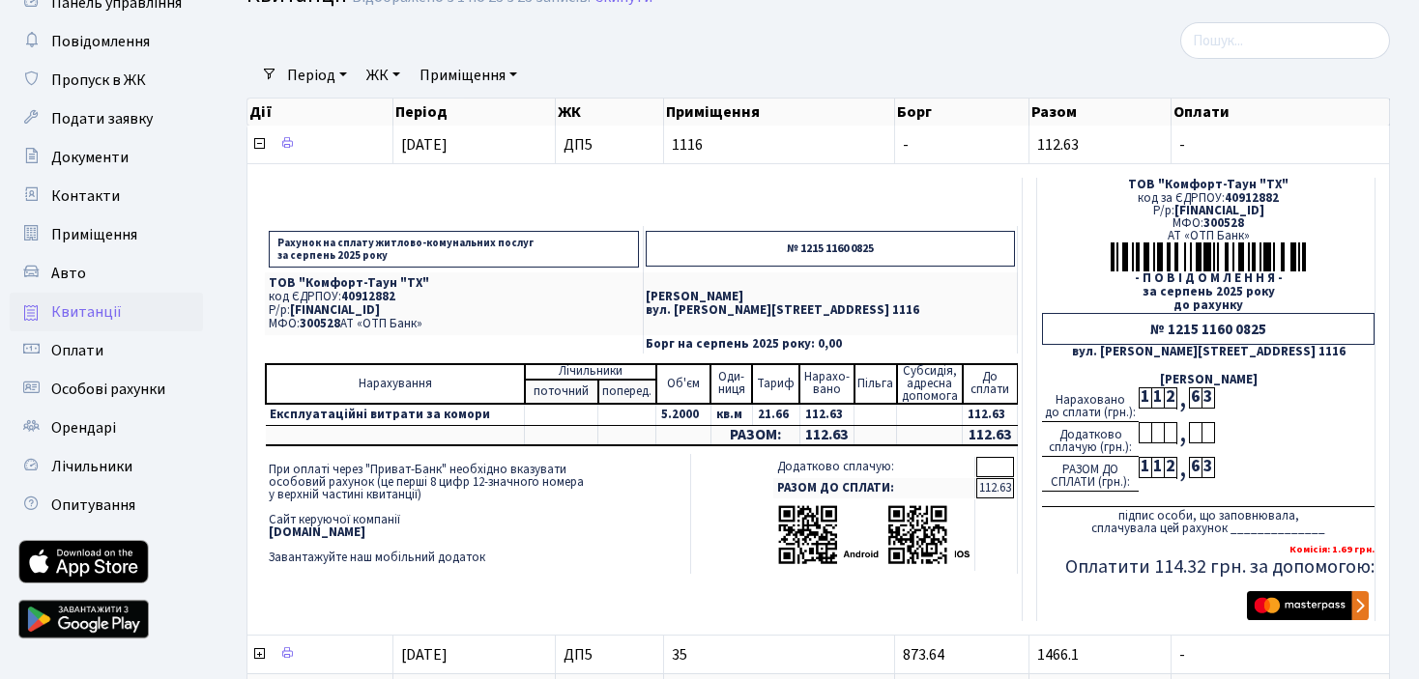
scroll to position [193, 0]
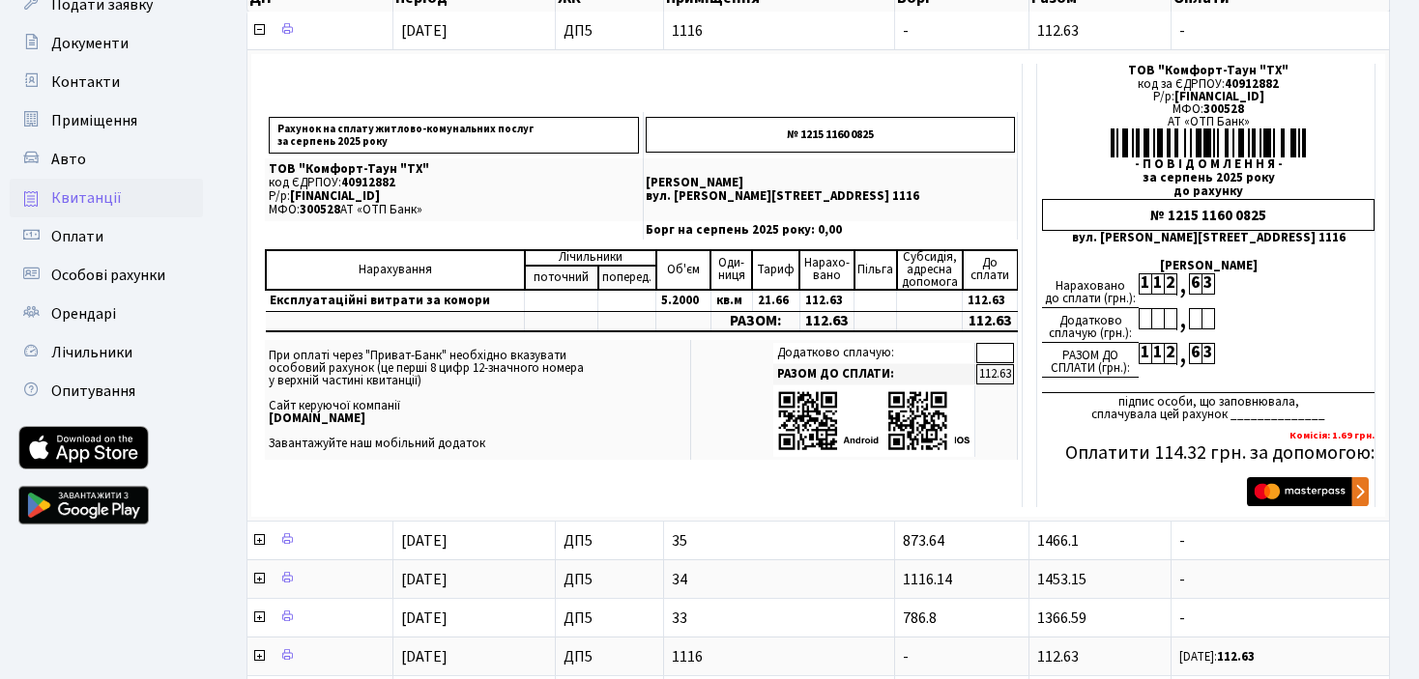
click at [155, 611] on ul "Панель управління Повідомлення Пропуск в ЖК Подати заявку Документи Контакти Пр…" at bounding box center [106, 657] width 193 height 1575
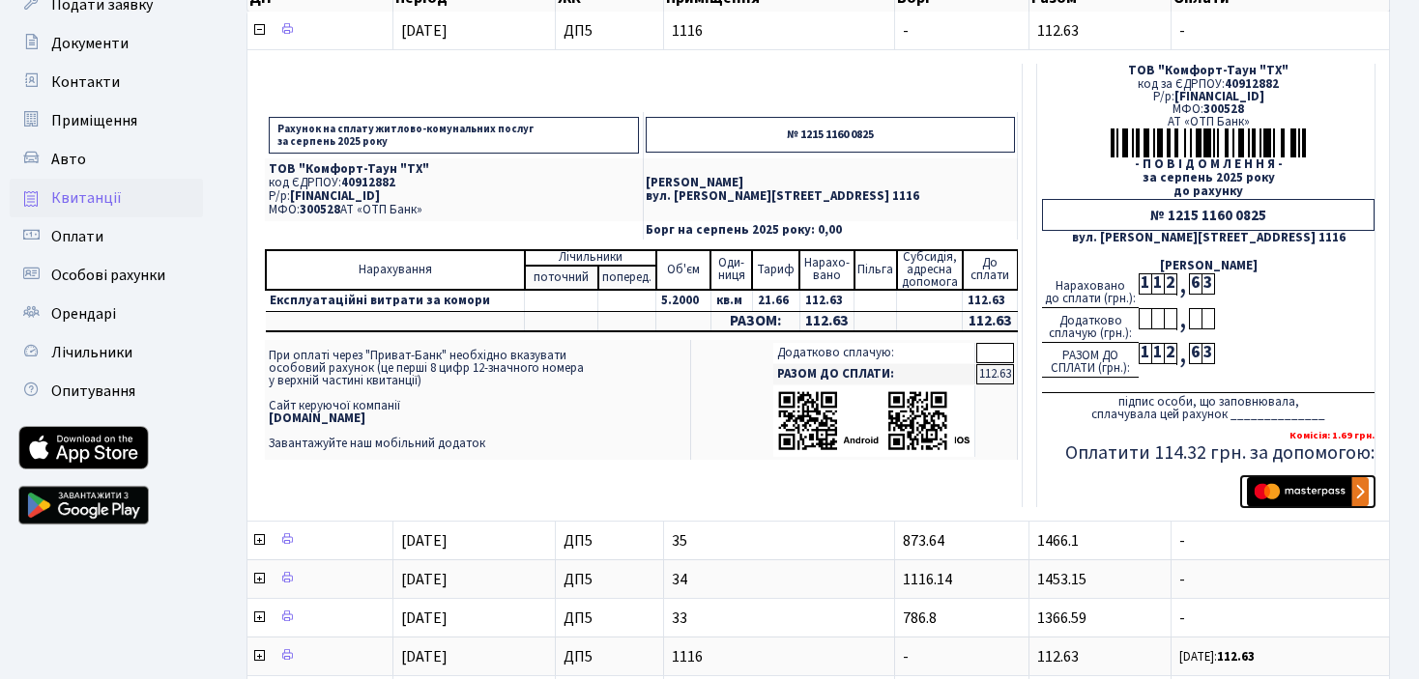
click at [1296, 482] on img "submit" at bounding box center [1308, 491] width 122 height 29
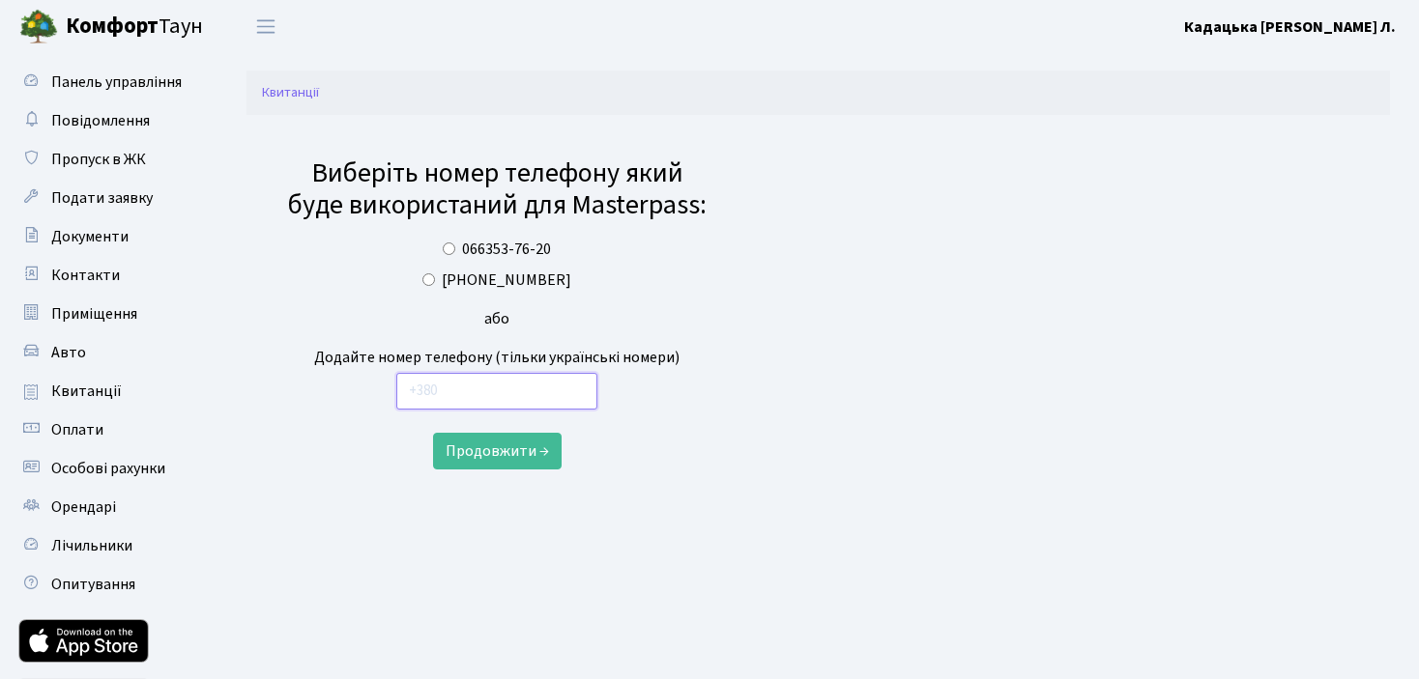
click at [436, 386] on input "text" at bounding box center [496, 391] width 201 height 37
click at [435, 285] on input "[PHONE_NUMBER]" at bounding box center [428, 279] width 13 height 13
radio input "true"
click at [507, 441] on button "Продовжити →" at bounding box center [497, 451] width 129 height 37
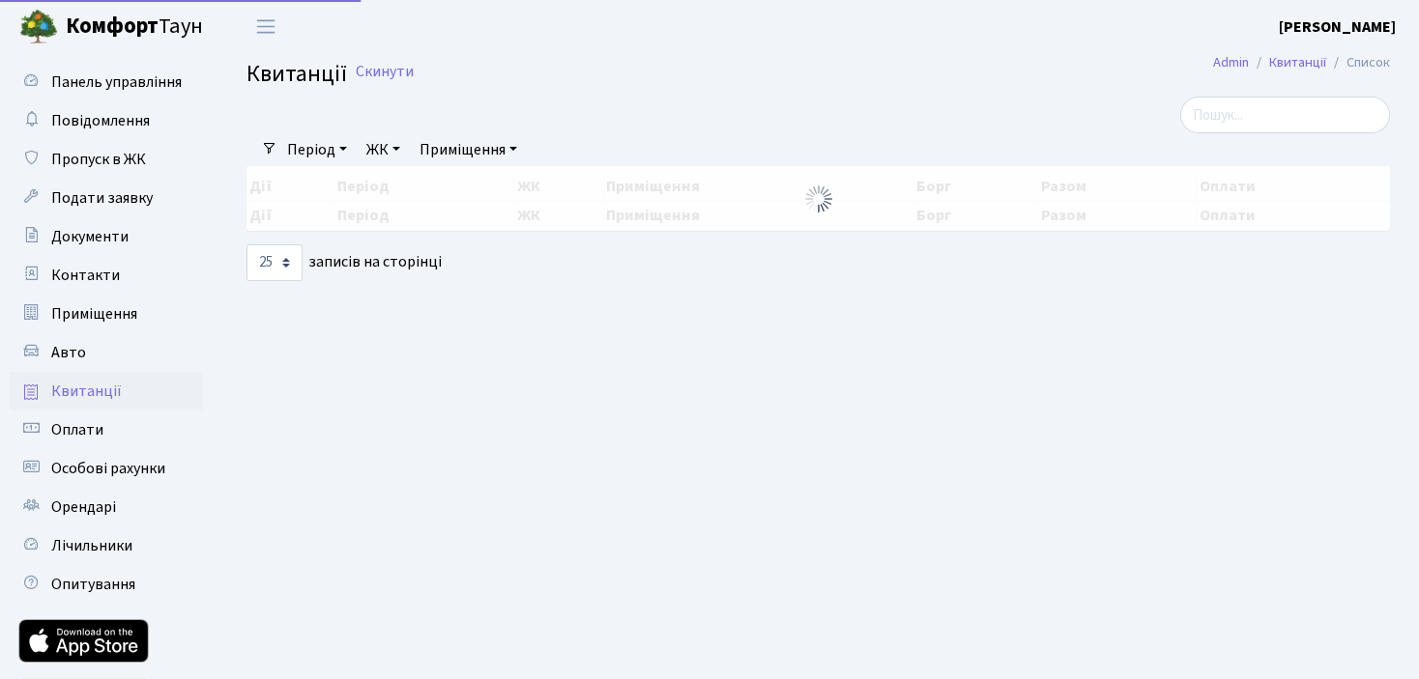
select select "25"
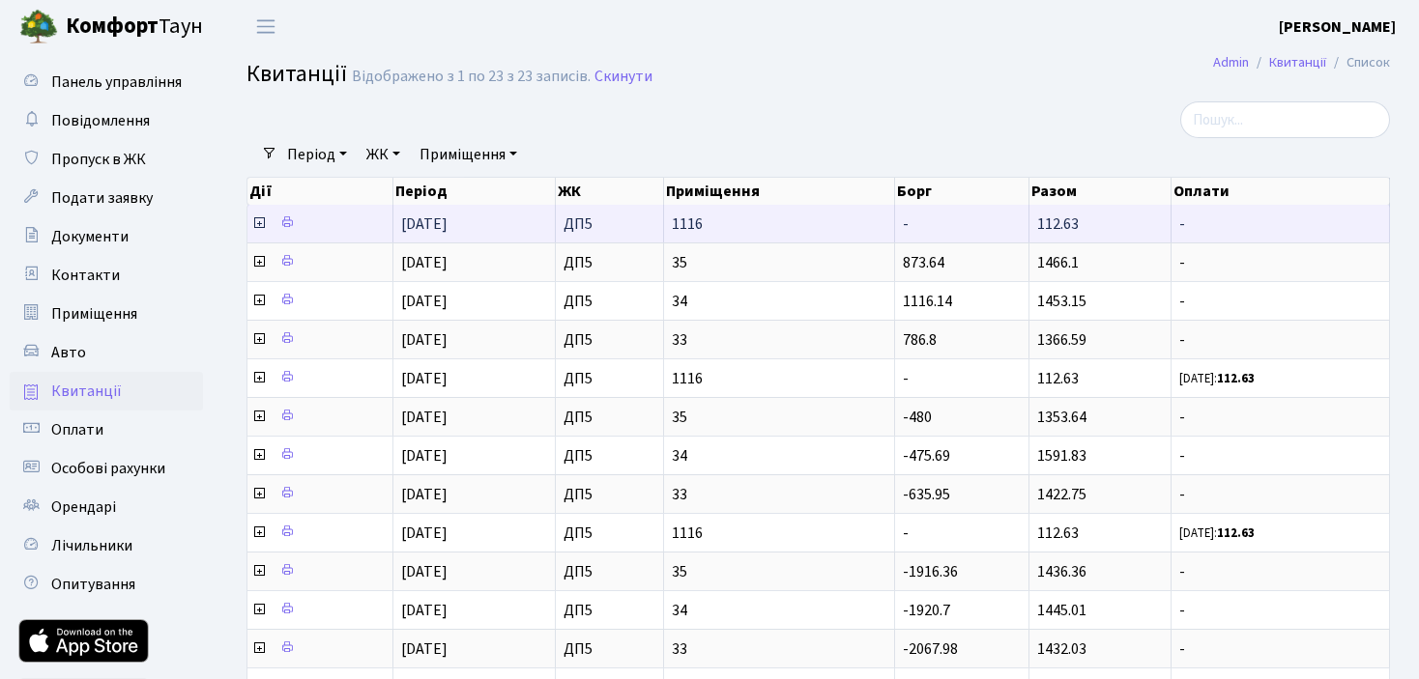
click at [259, 223] on icon at bounding box center [258, 222] width 15 height 15
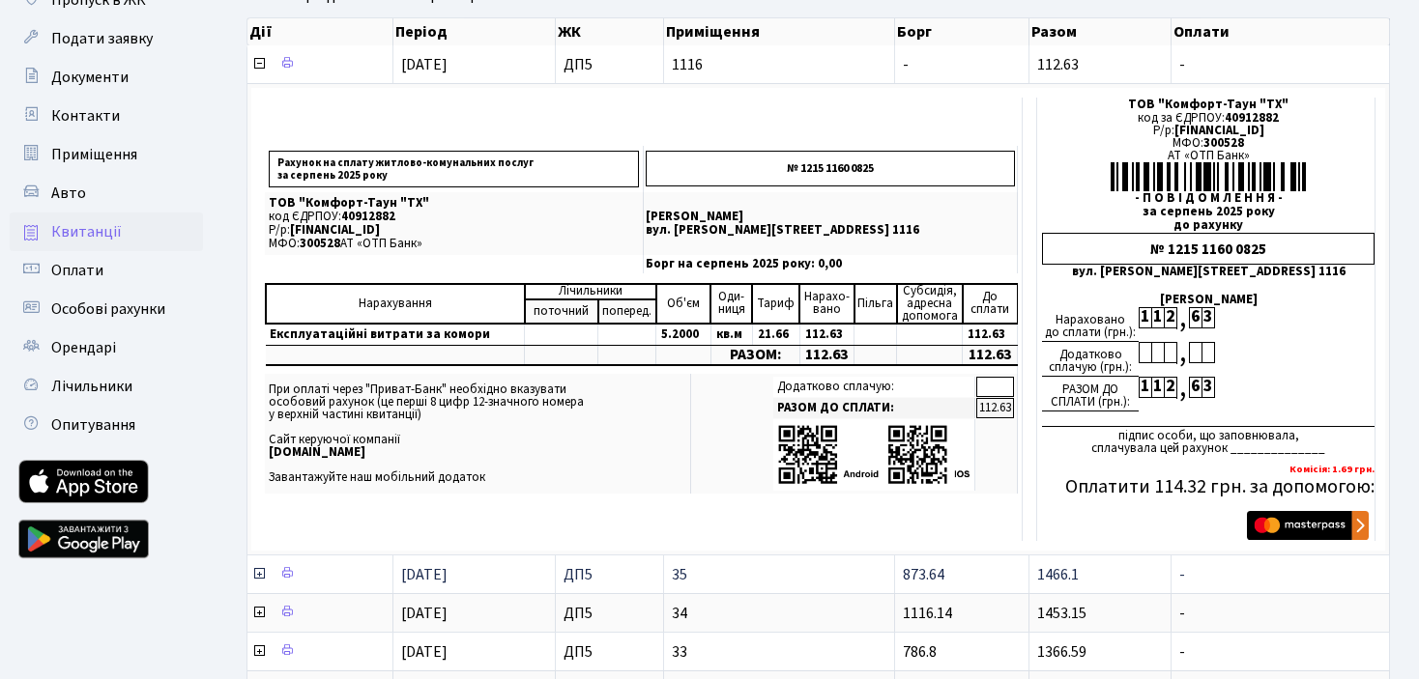
scroll to position [193, 0]
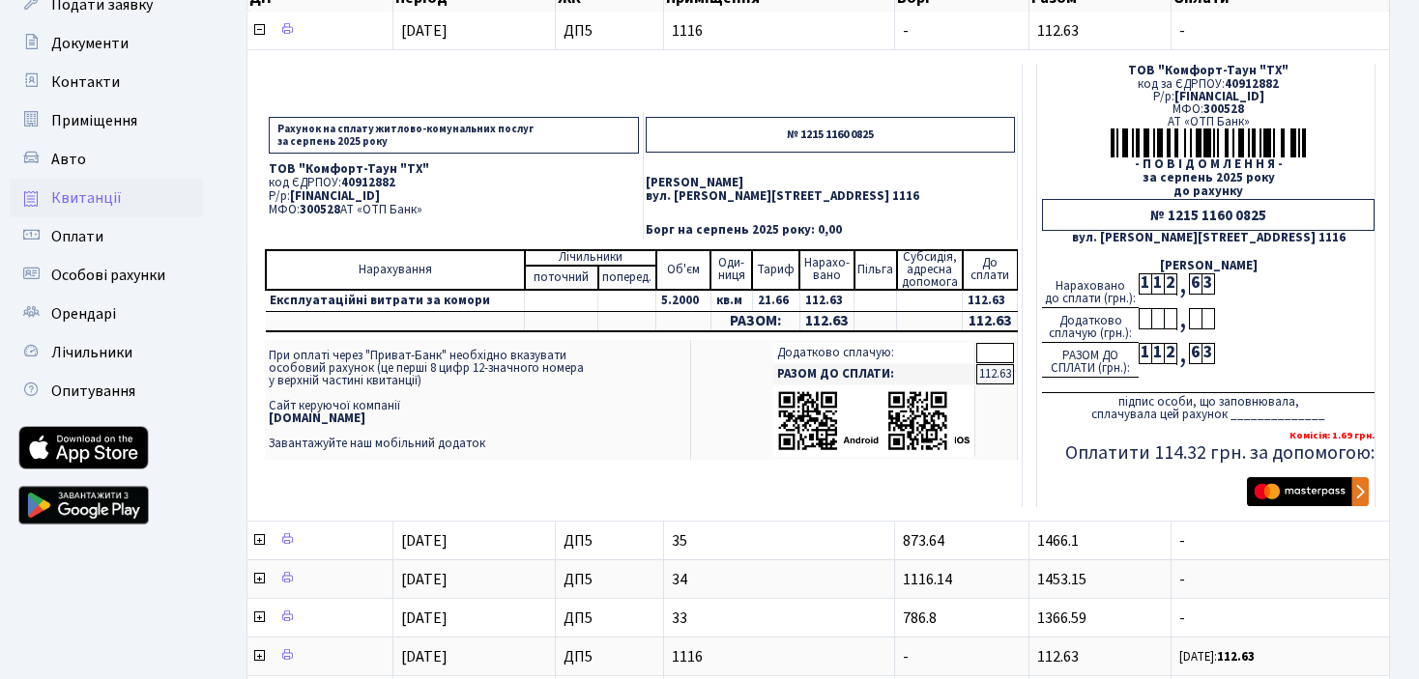
drag, startPoint x: 489, startPoint y: 198, endPoint x: 293, endPoint y: 196, distance: 196.2
click at [293, 196] on p "Р/р: [FINANCIAL_ID]" at bounding box center [454, 196] width 370 height 13
copy span "[FINANCIAL_ID]"
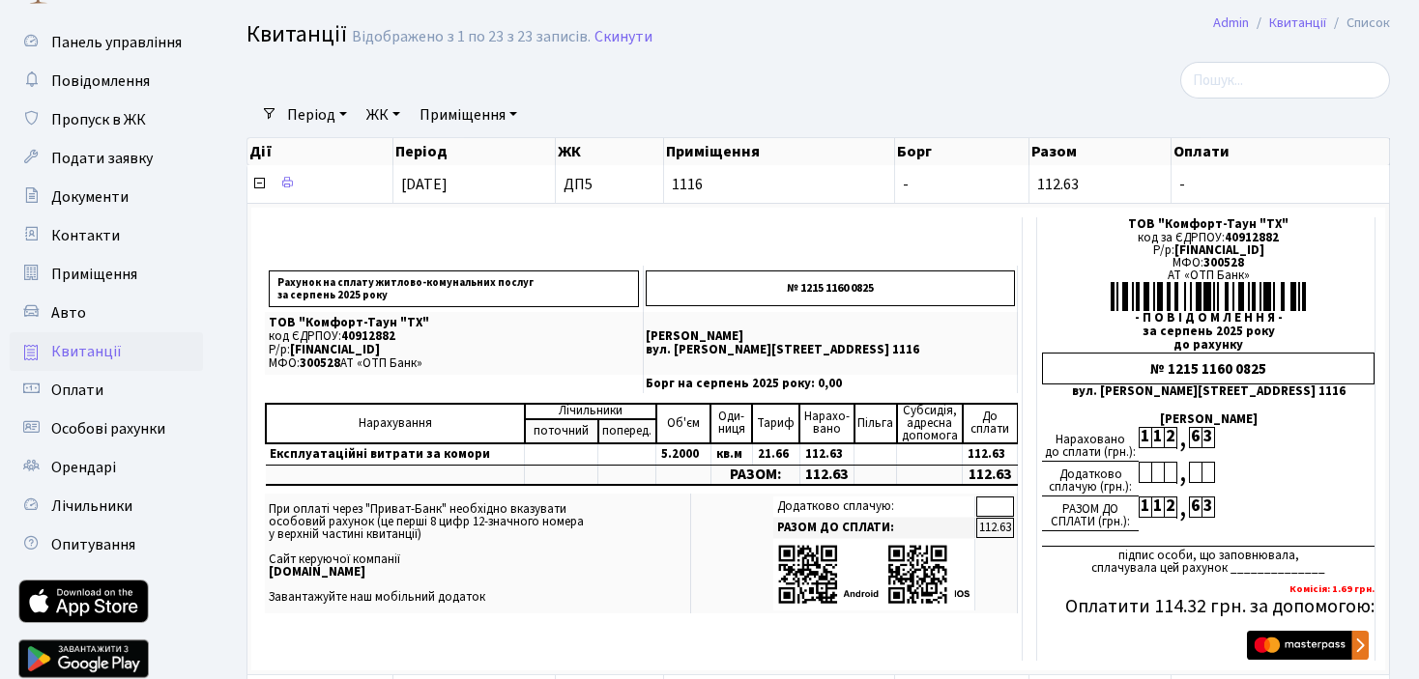
scroll to position [0, 0]
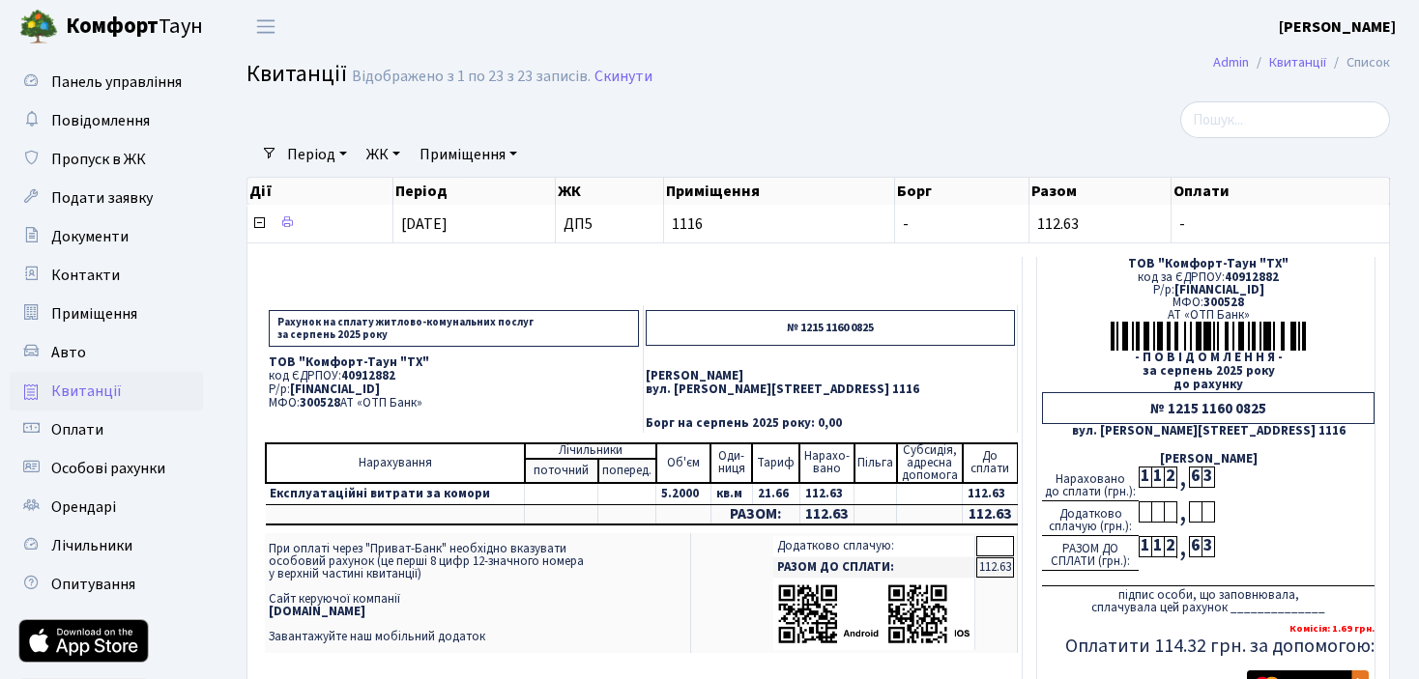
click at [563, 373] on p "код ЄДРПОУ: 40912882" at bounding box center [454, 376] width 370 height 13
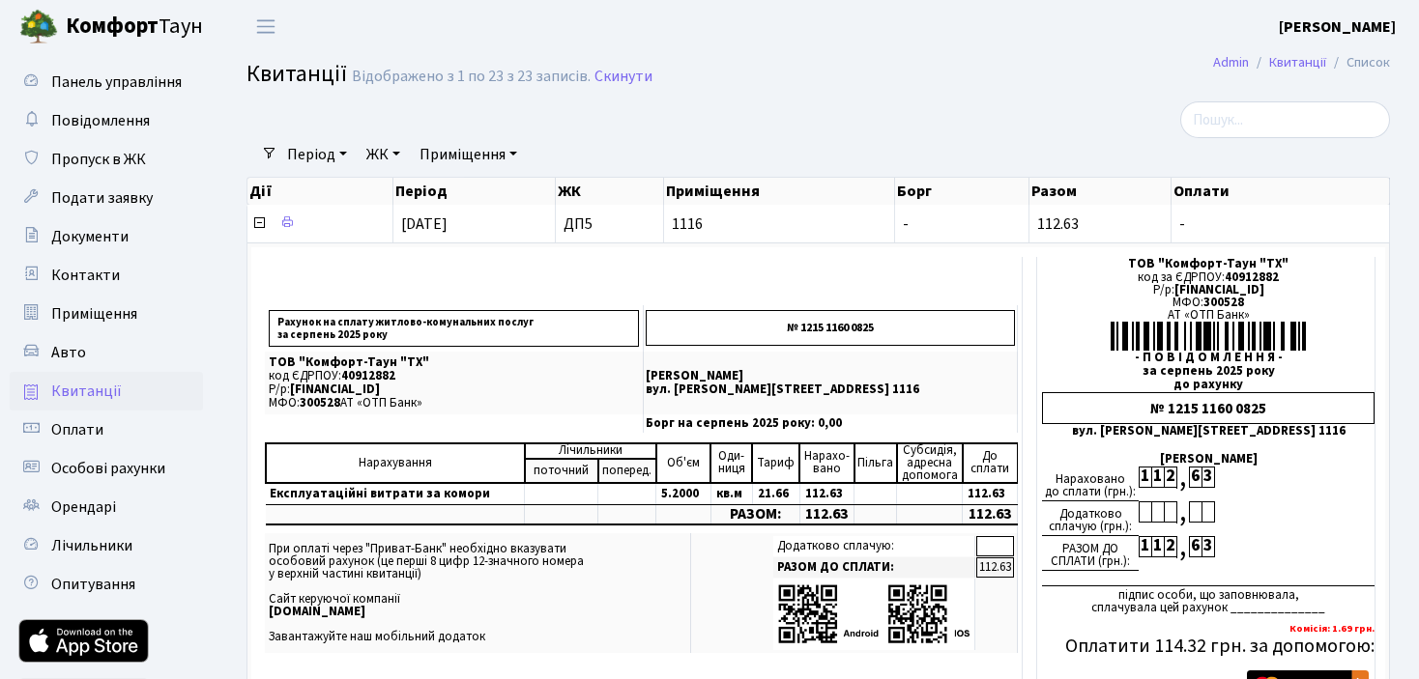
click at [84, 379] on link "Квитанції" at bounding box center [106, 391] width 193 height 39
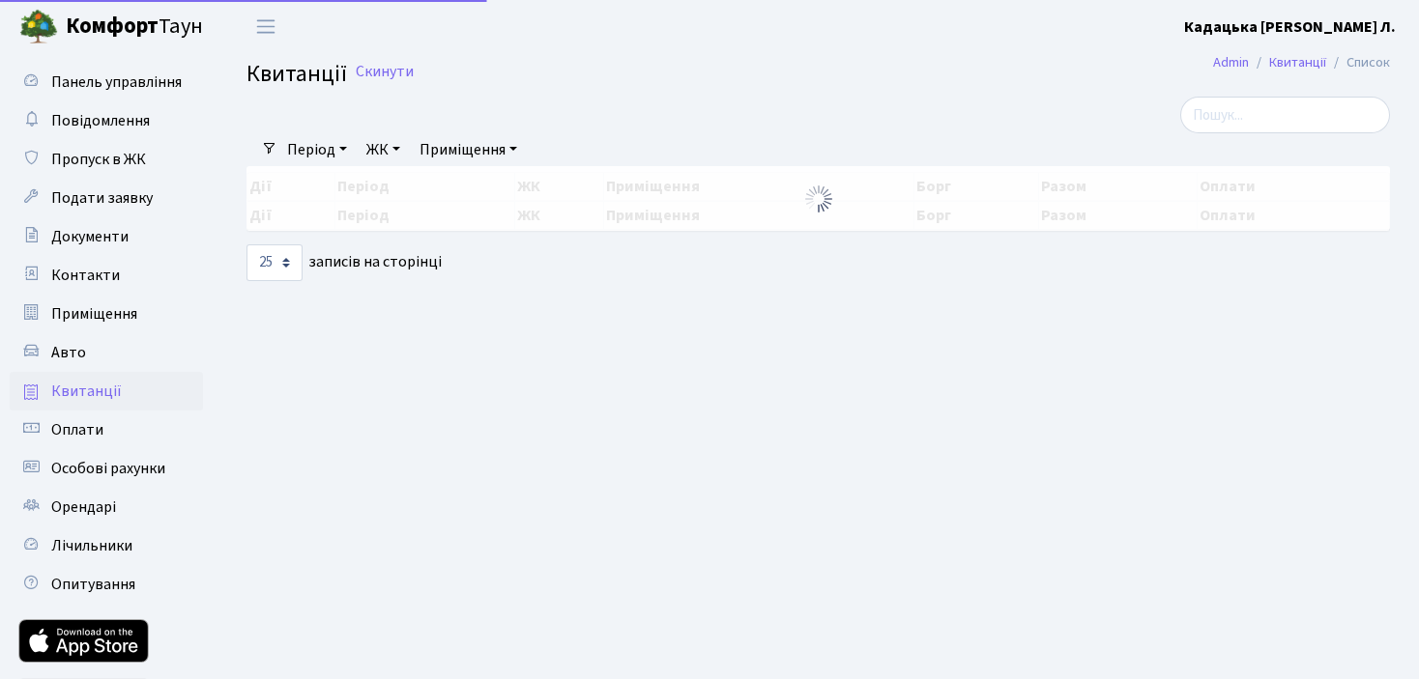
select select "25"
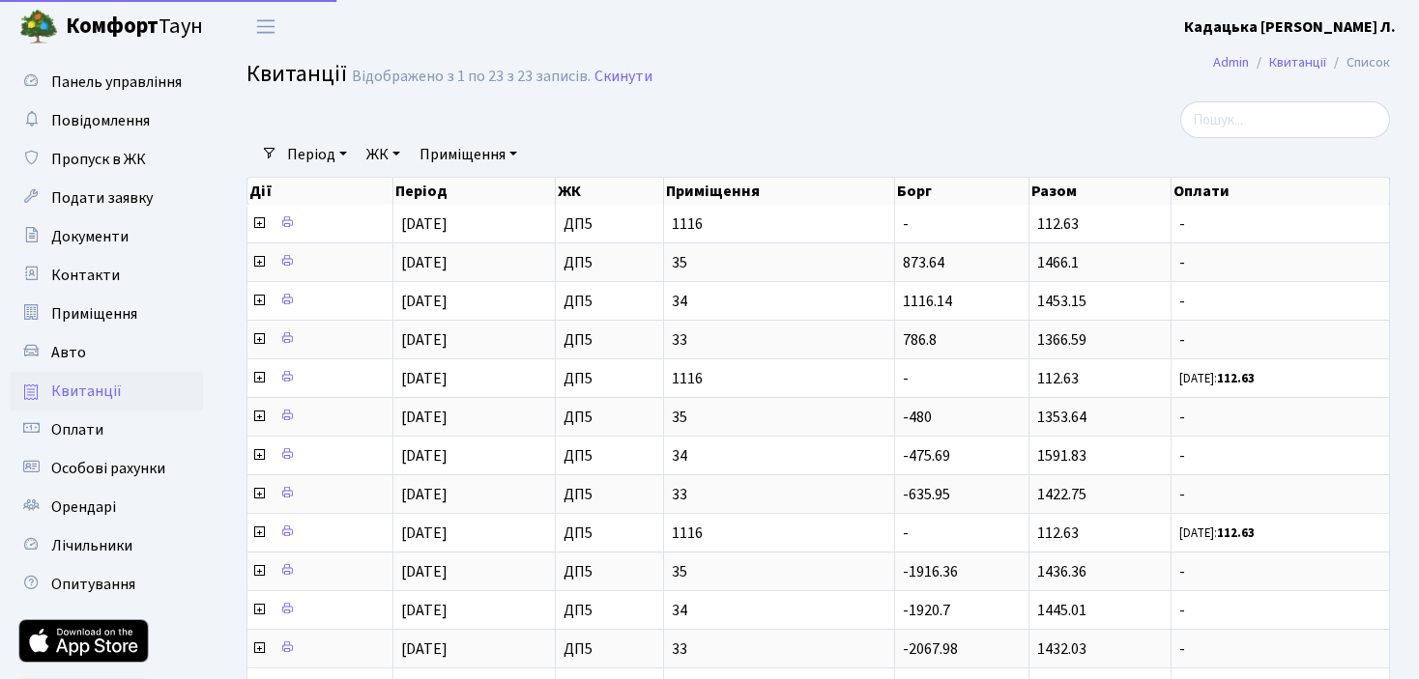
select select "25"
